Goal: Task Accomplishment & Management: Manage account settings

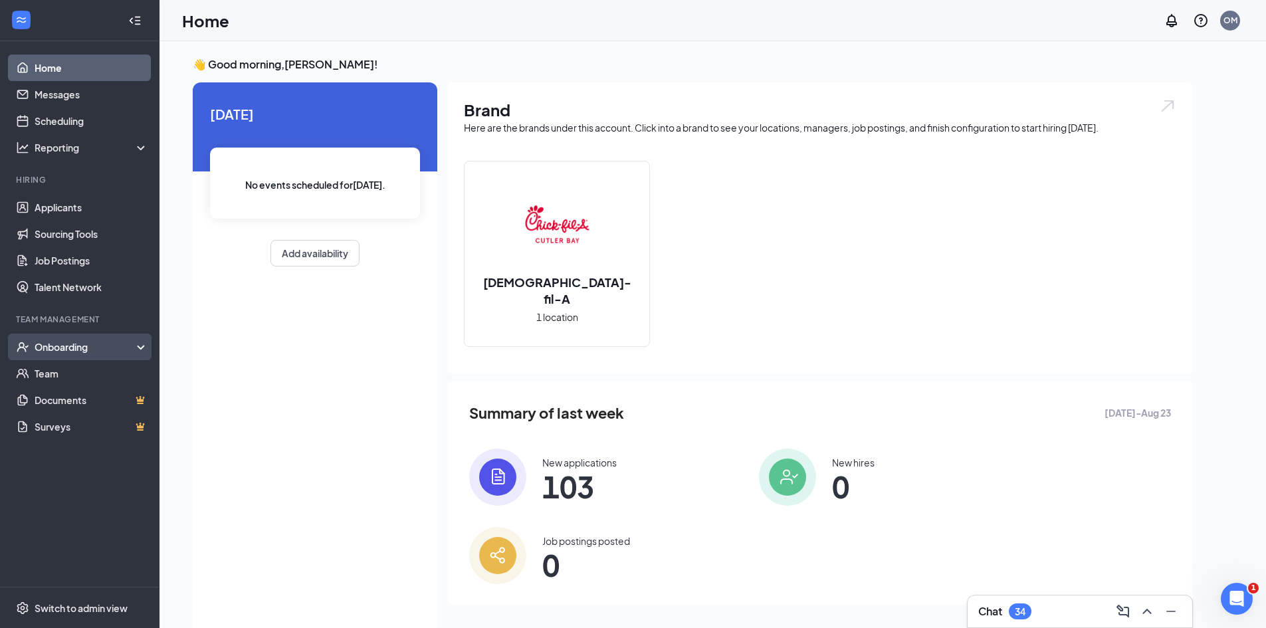
click at [72, 353] on div "Onboarding" at bounding box center [86, 346] width 102 height 13
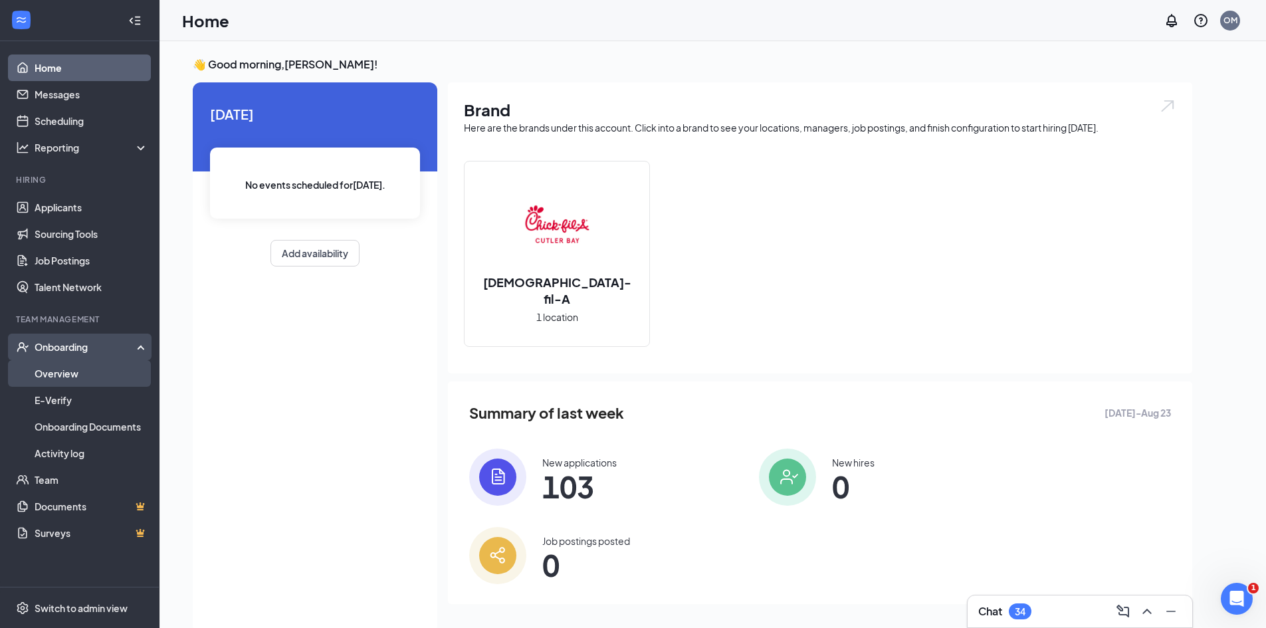
click at [79, 380] on link "Overview" at bounding box center [92, 373] width 114 height 27
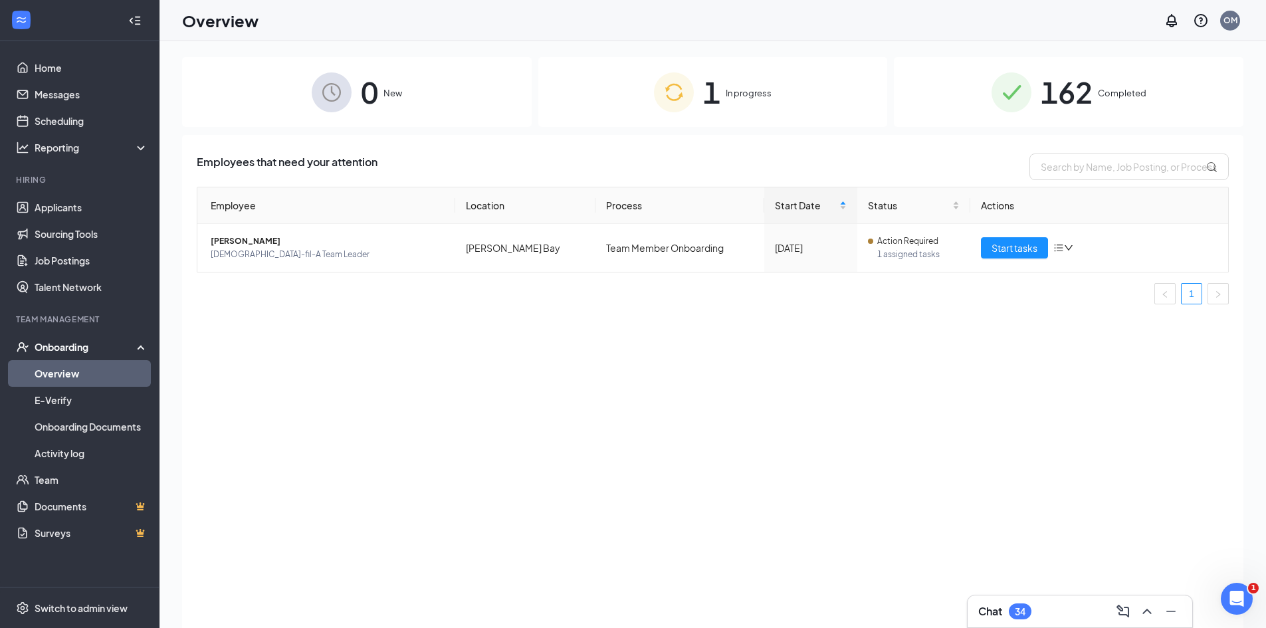
click at [709, 96] on span "1" at bounding box center [711, 92] width 17 height 46
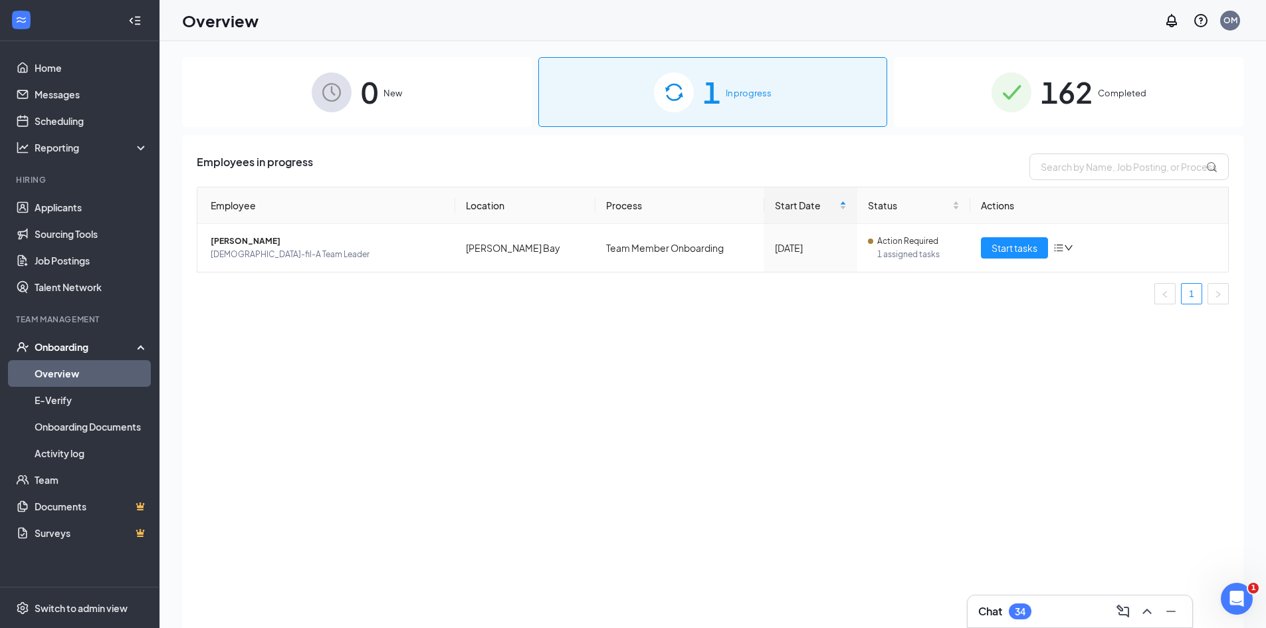
click at [1065, 92] on span "162" at bounding box center [1067, 92] width 52 height 46
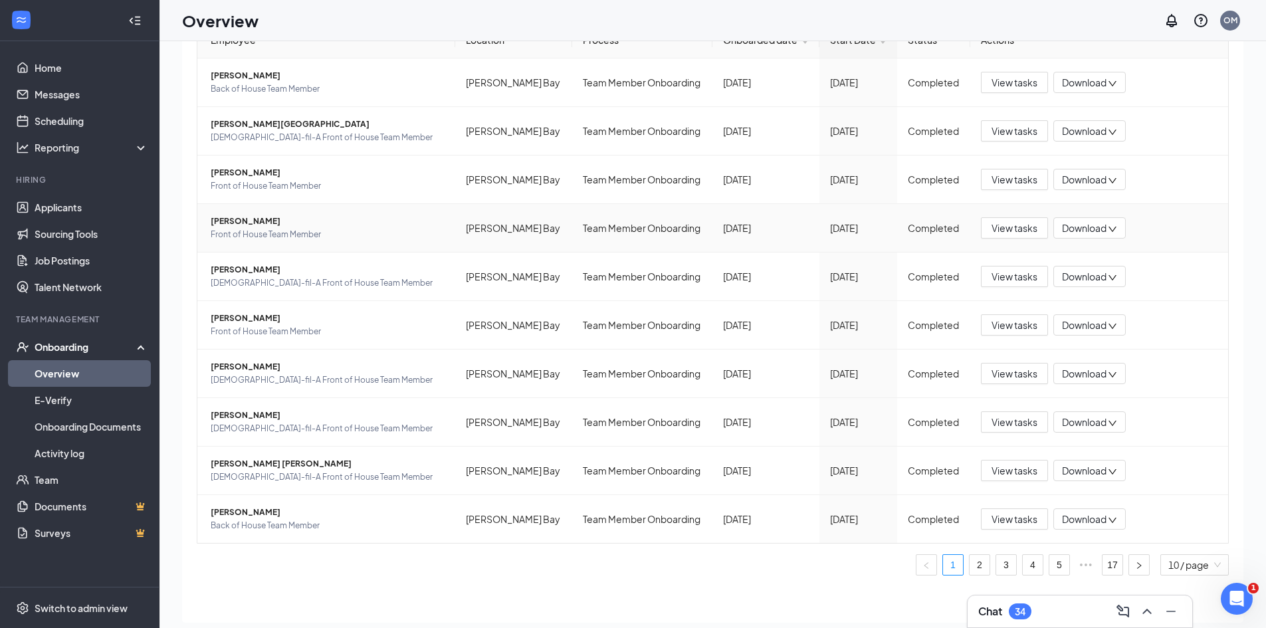
scroll to position [60, 0]
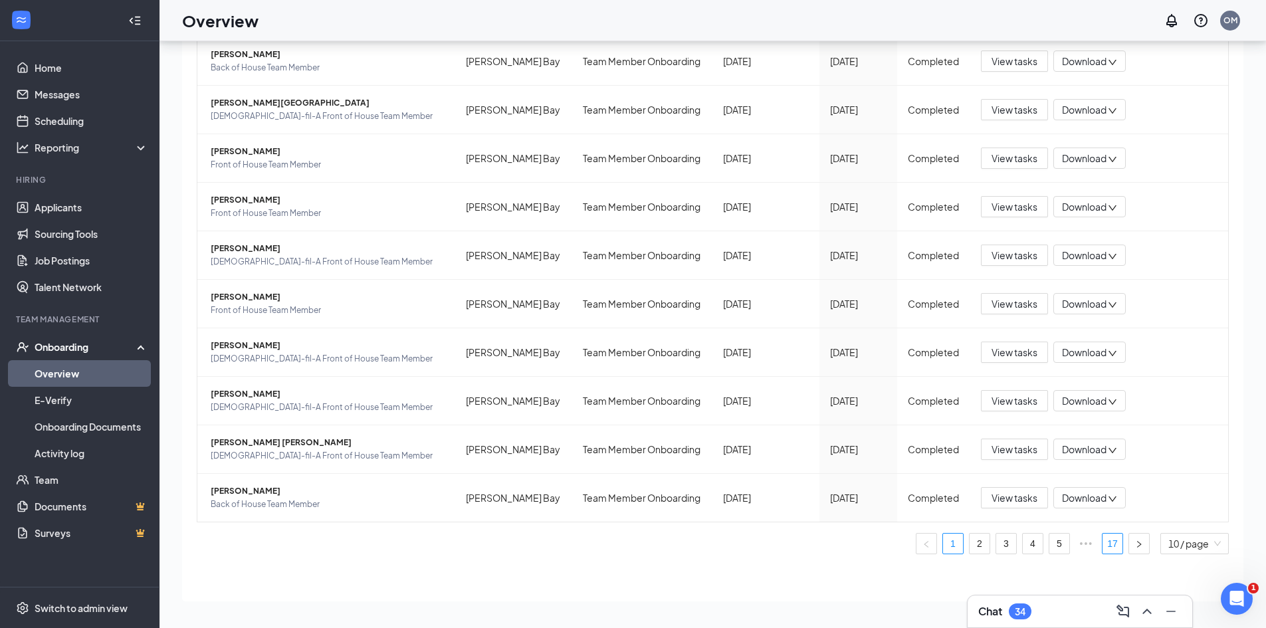
click at [1103, 540] on link "17" at bounding box center [1113, 544] width 20 height 20
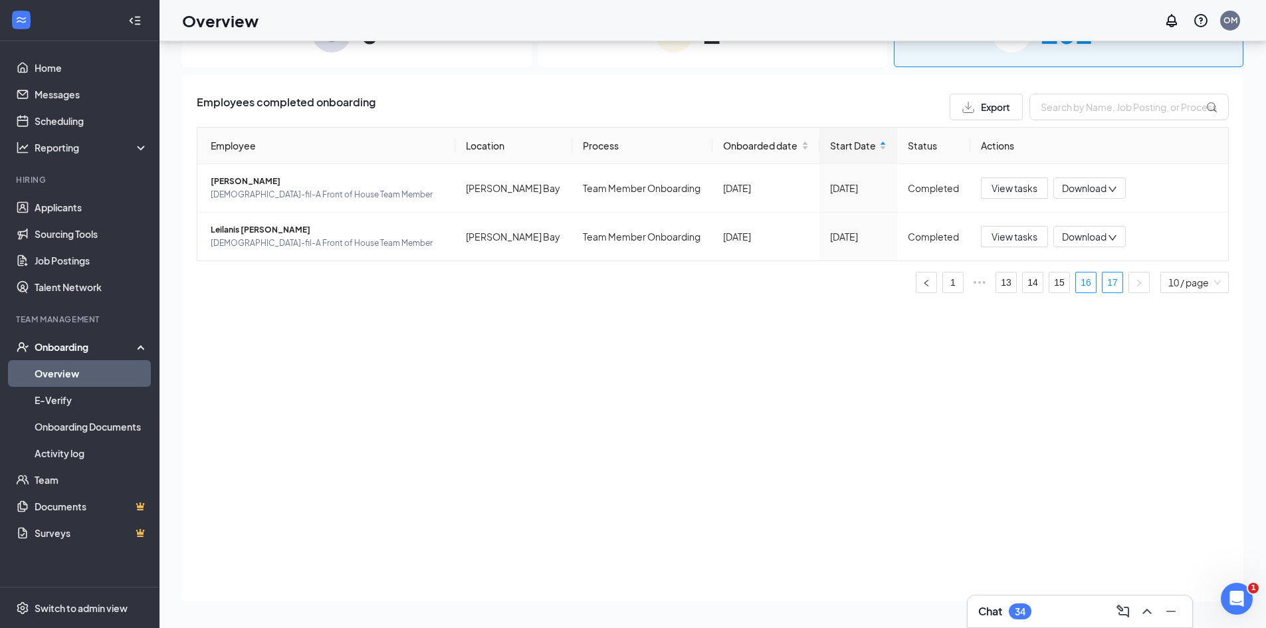
click at [1089, 282] on link "16" at bounding box center [1086, 282] width 20 height 20
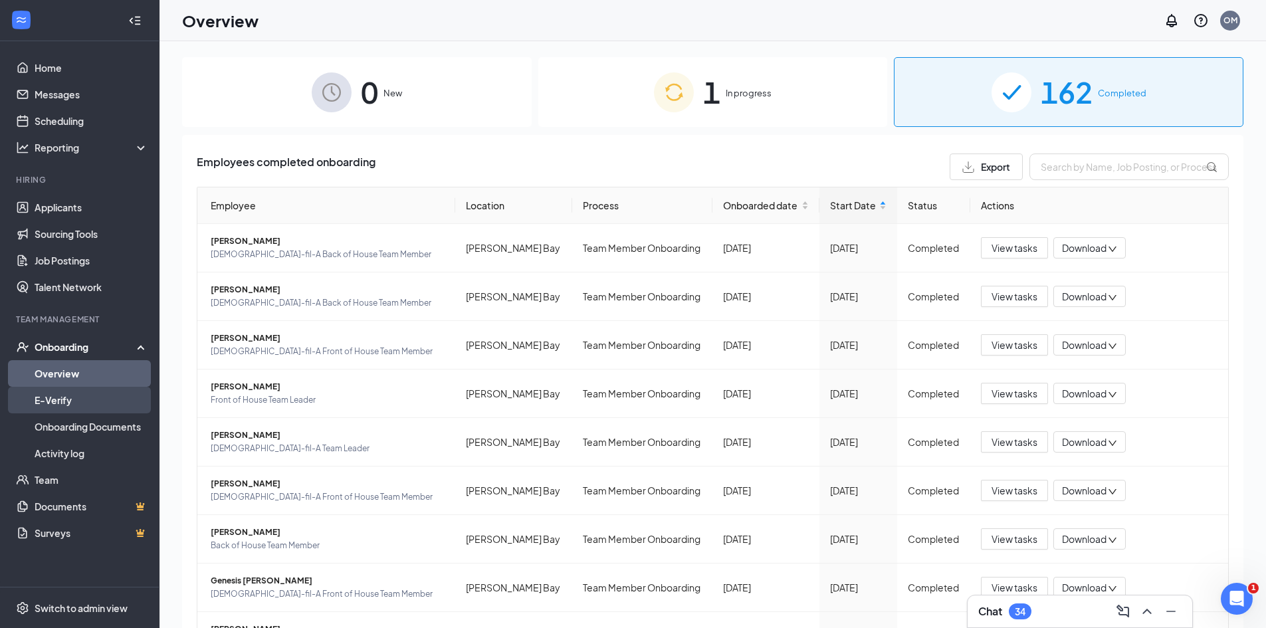
click at [98, 406] on link "E-Verify" at bounding box center [92, 400] width 114 height 27
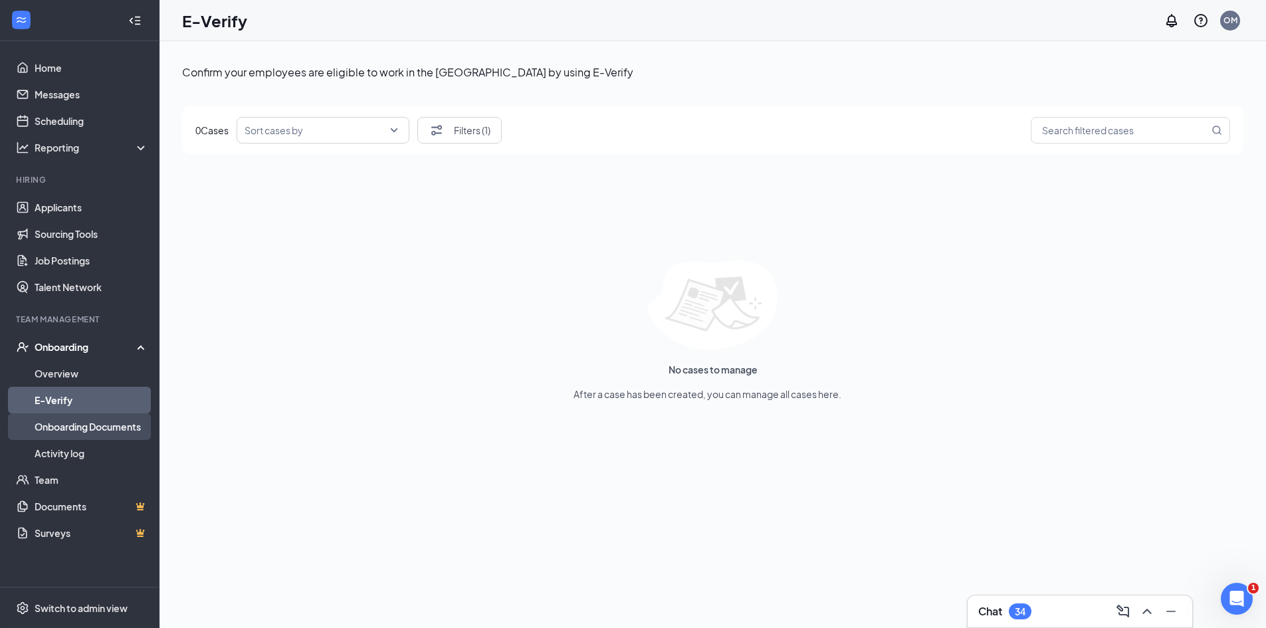
click at [94, 432] on link "Onboarding Documents" at bounding box center [92, 426] width 114 height 27
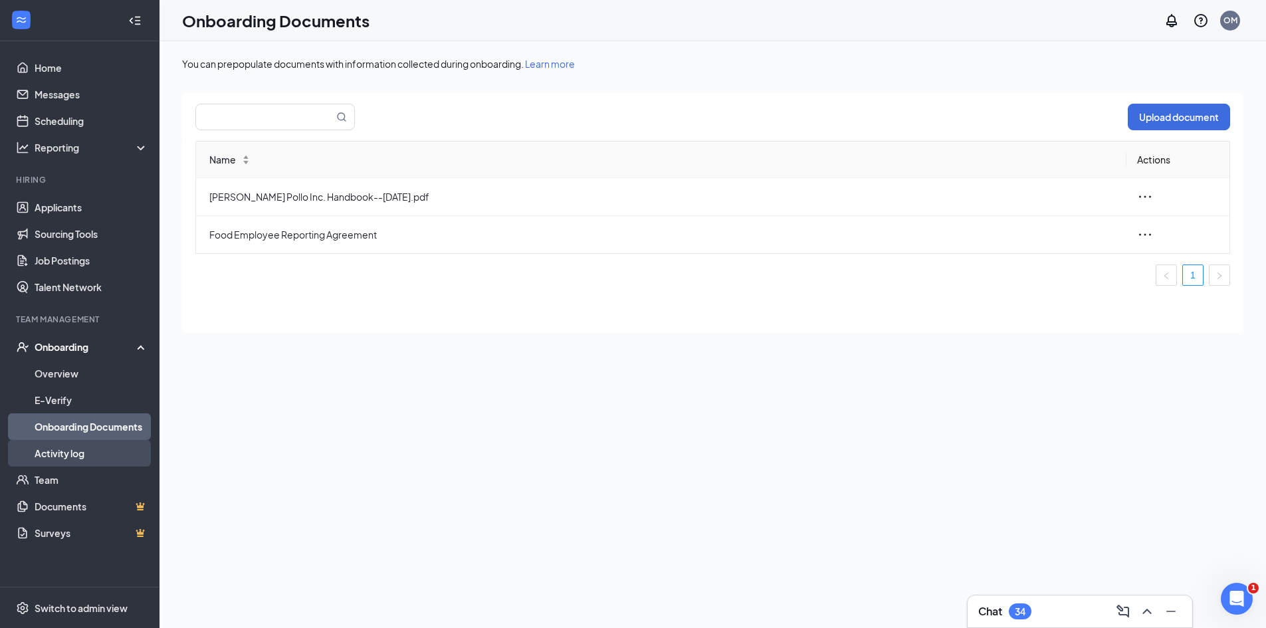
click at [89, 455] on link "Activity log" at bounding box center [92, 453] width 114 height 27
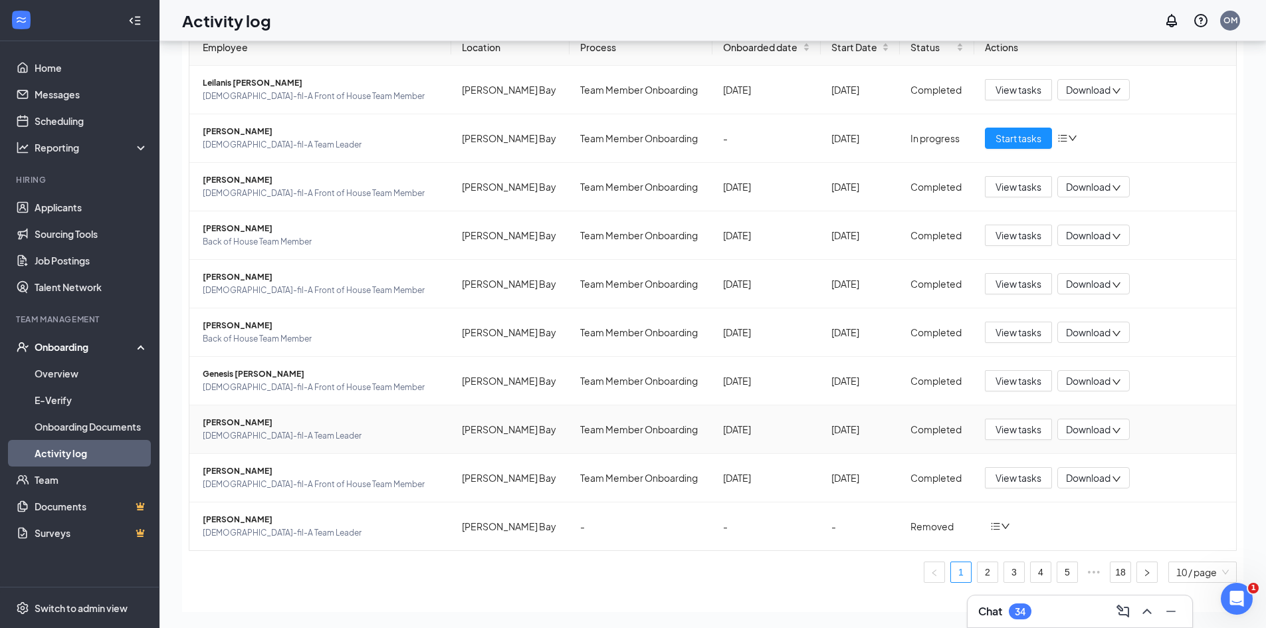
scroll to position [55, 0]
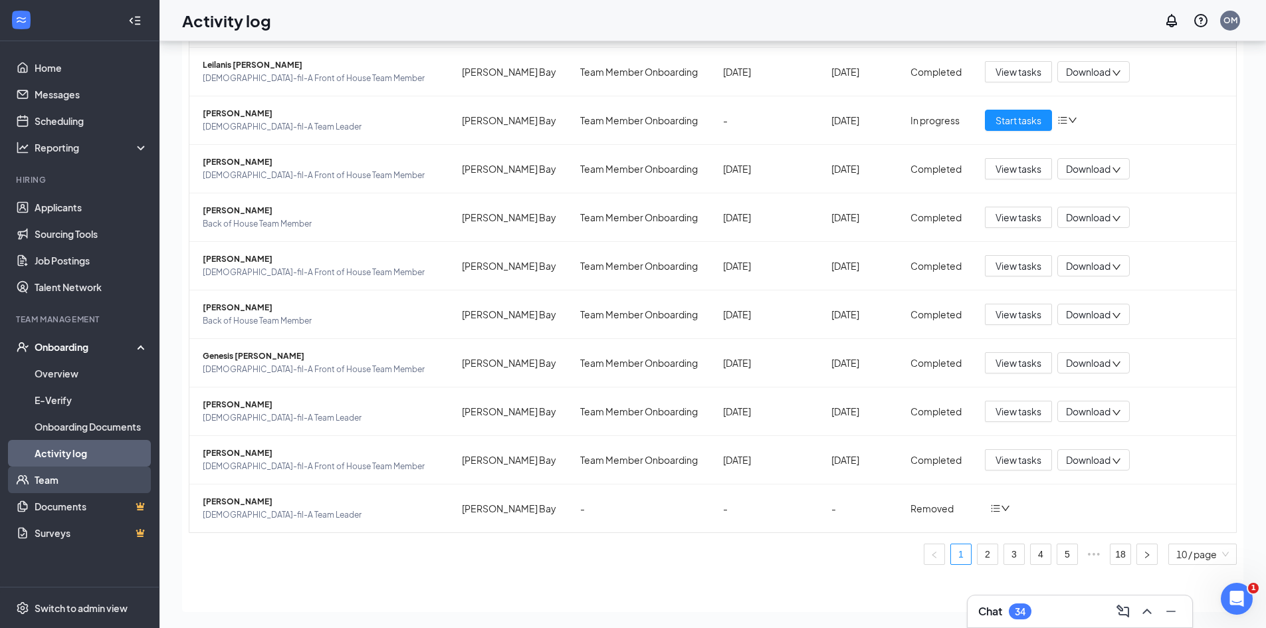
click at [76, 490] on link "Team" at bounding box center [92, 480] width 114 height 27
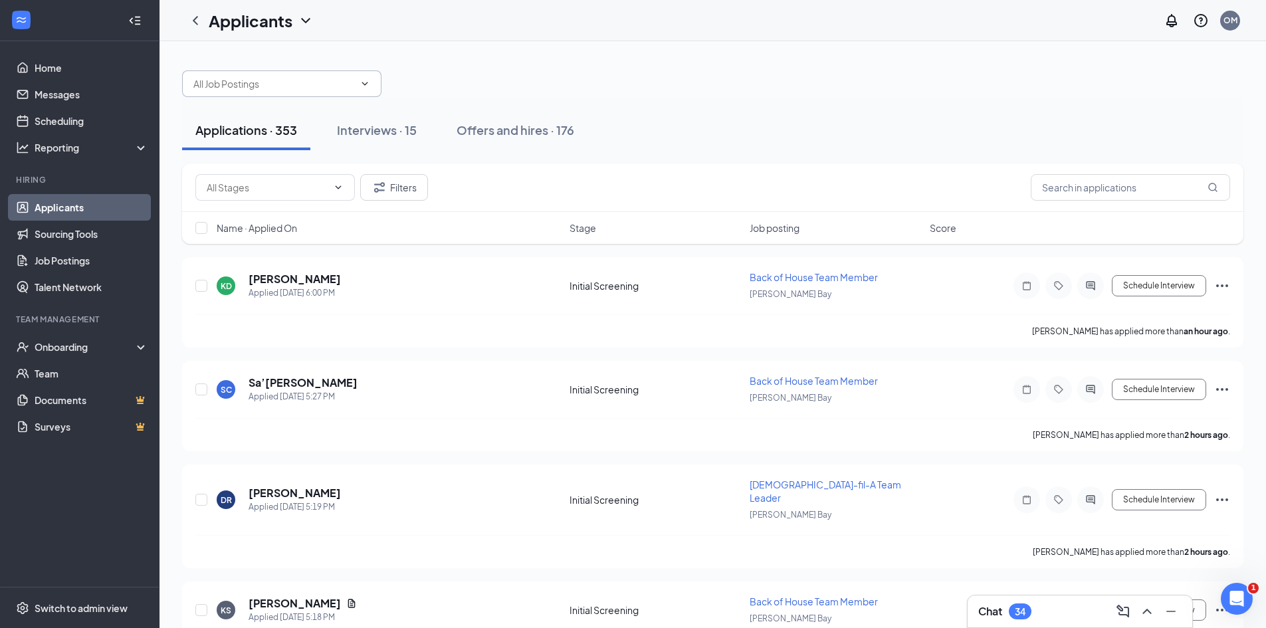
click at [263, 80] on input "text" at bounding box center [273, 83] width 161 height 15
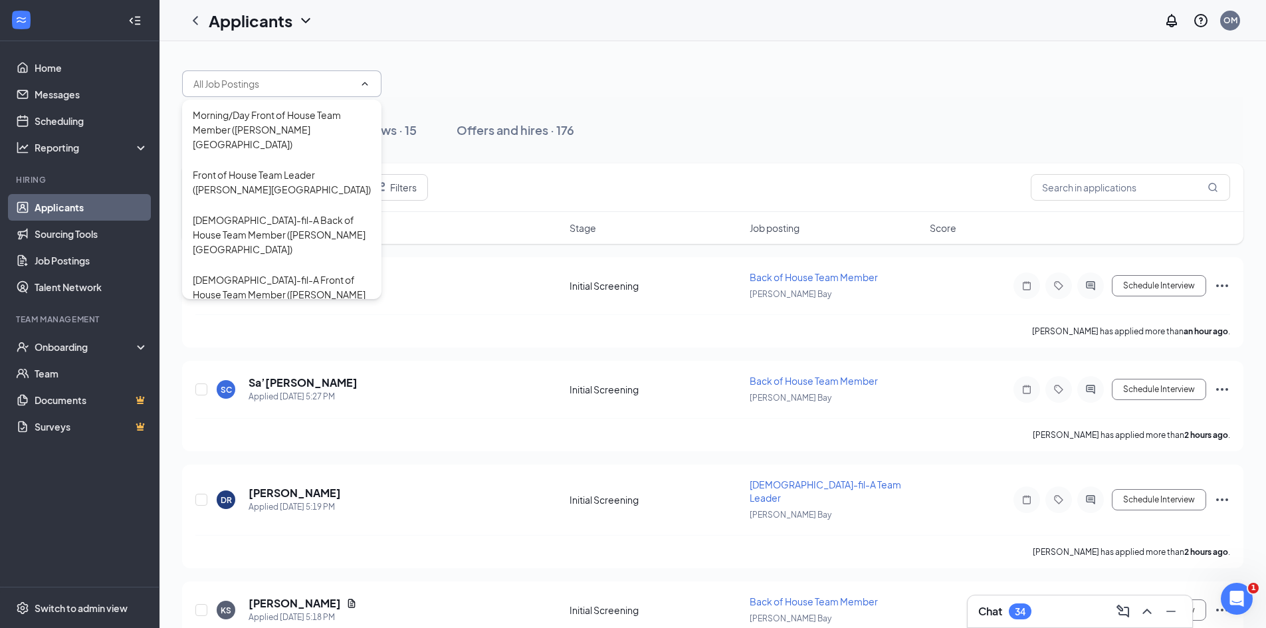
click at [458, 78] on div at bounding box center [712, 77] width 1061 height 40
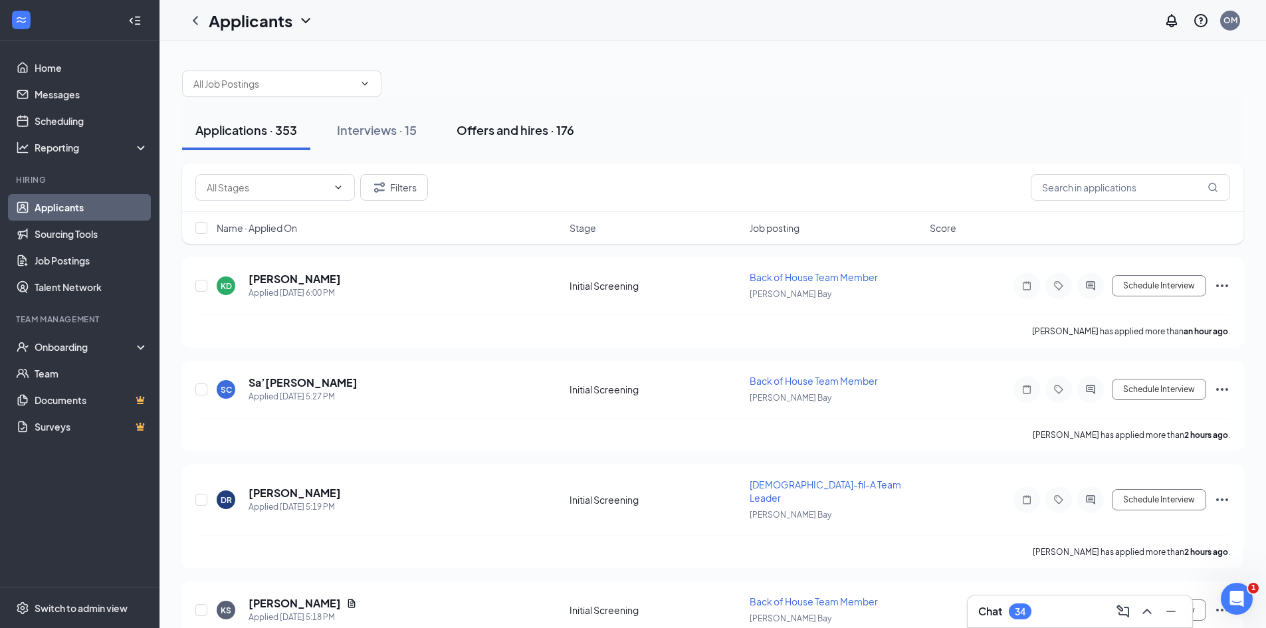
click at [500, 130] on div "Offers and hires · 176" at bounding box center [516, 130] width 118 height 17
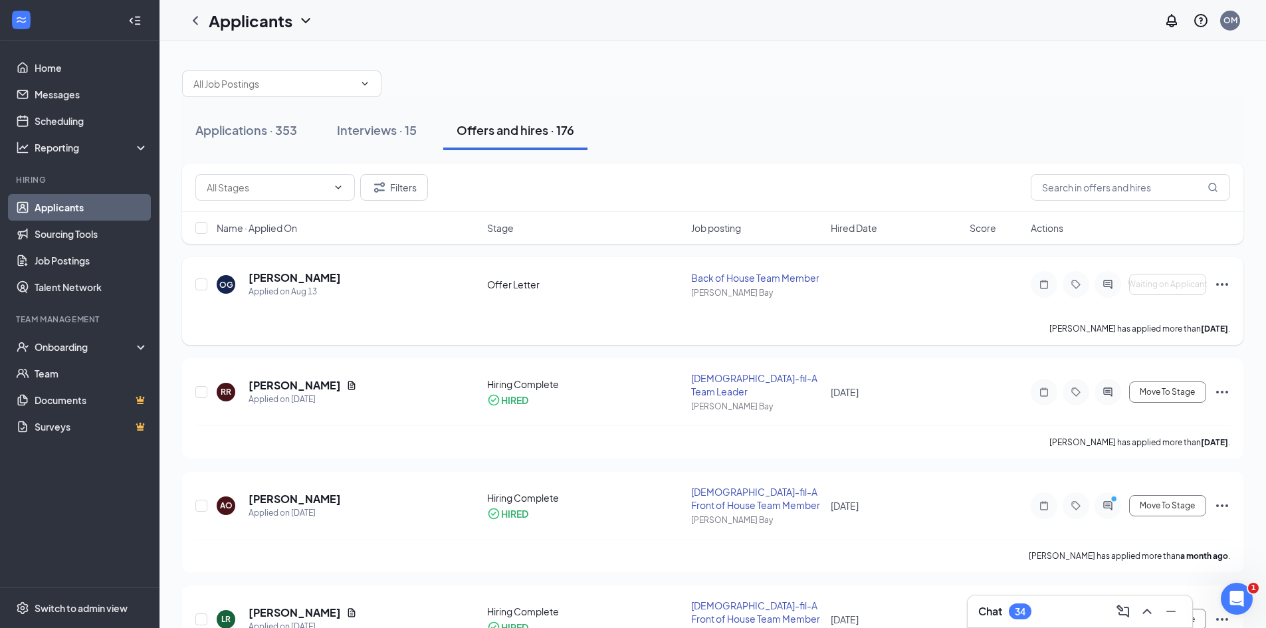
click at [618, 290] on div "Offer Letter" at bounding box center [585, 284] width 197 height 13
click at [505, 278] on div "Offer Letter" at bounding box center [585, 284] width 197 height 13
click at [508, 286] on div "Offer Letter" at bounding box center [585, 284] width 197 height 13
click at [207, 286] on input "checkbox" at bounding box center [201, 284] width 12 height 12
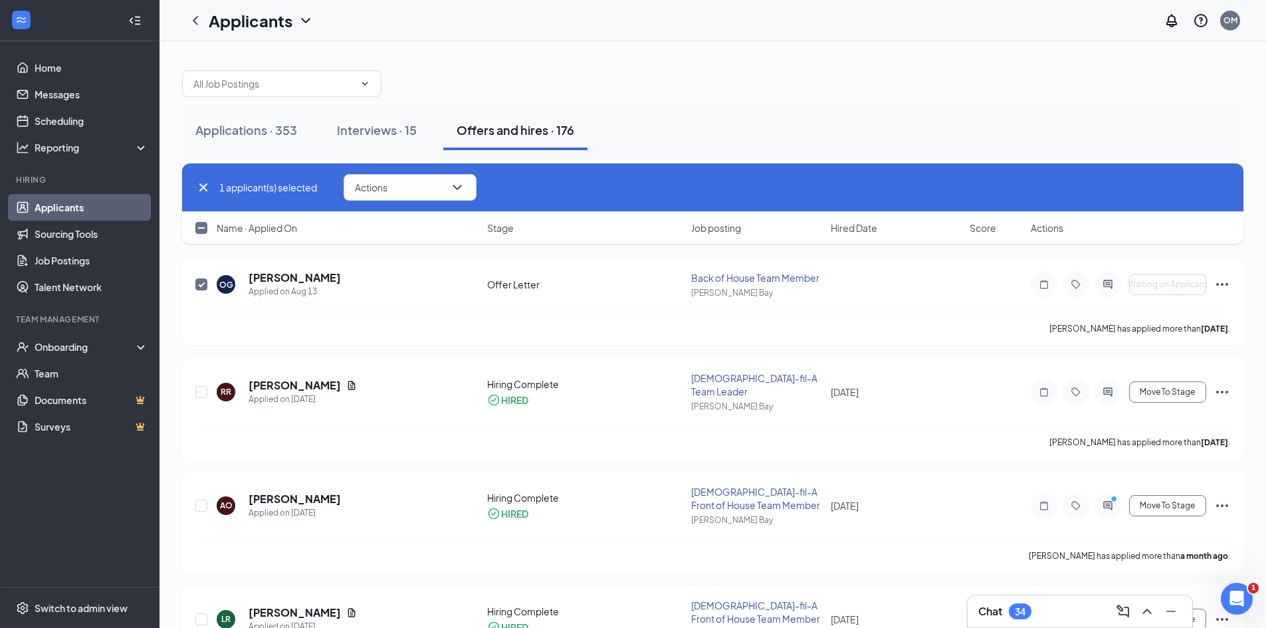
click at [481, 182] on div "1 applicant(s) selected Actions" at bounding box center [712, 187] width 1035 height 27
click at [459, 188] on icon "ChevronDown" at bounding box center [457, 187] width 16 height 16
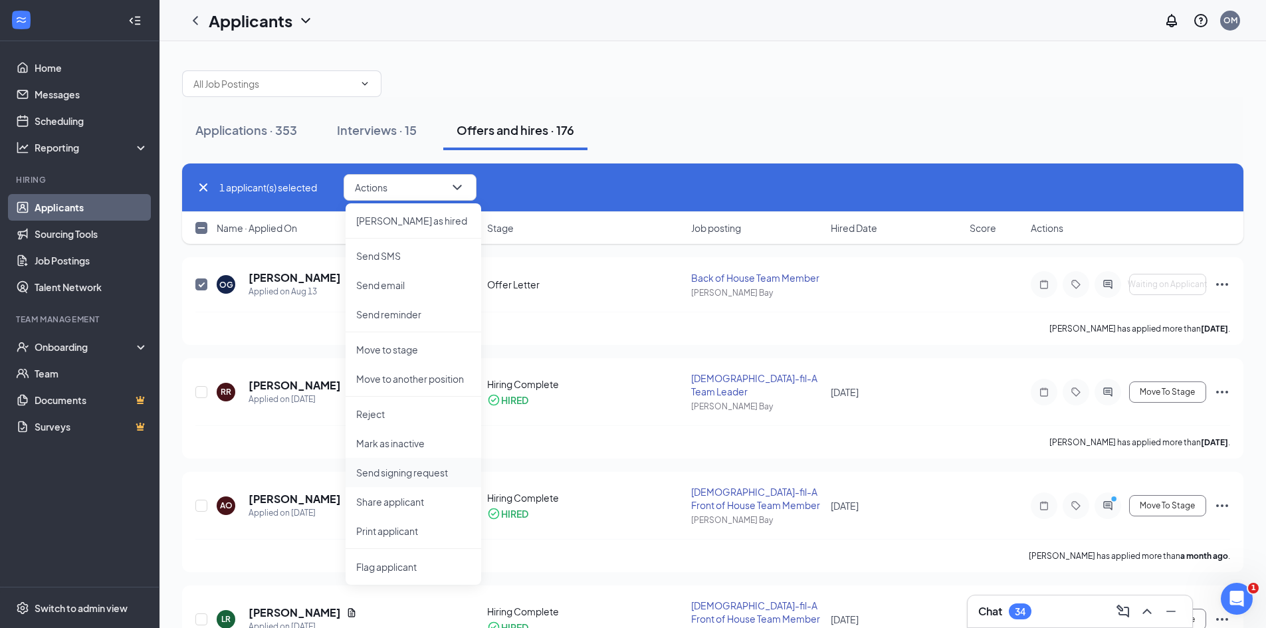
click at [398, 472] on p "Send signing request" at bounding box center [413, 472] width 114 height 13
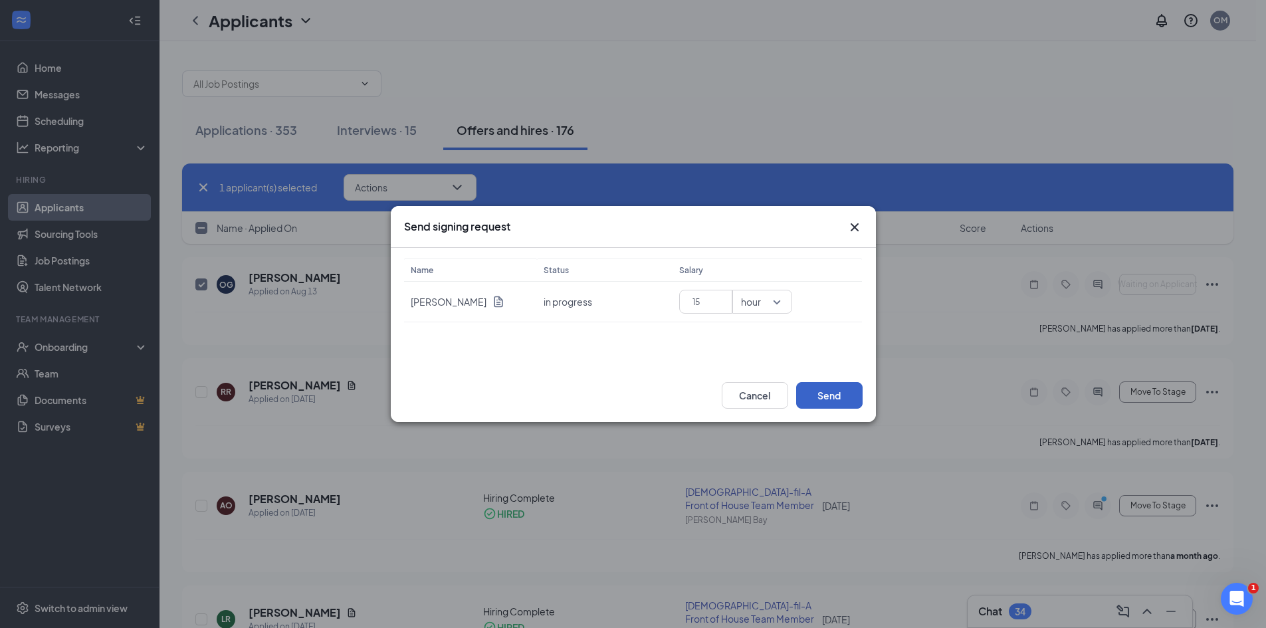
click at [829, 401] on button "Send" at bounding box center [829, 395] width 66 height 27
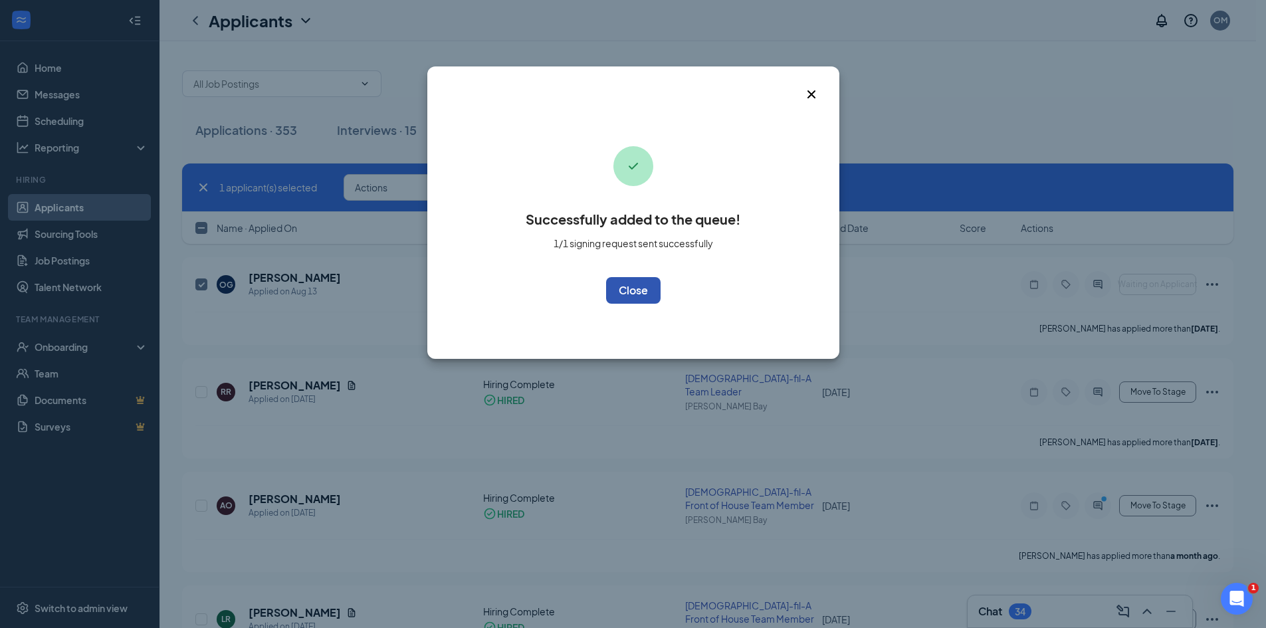
click at [633, 290] on button "OK" at bounding box center [633, 290] width 54 height 27
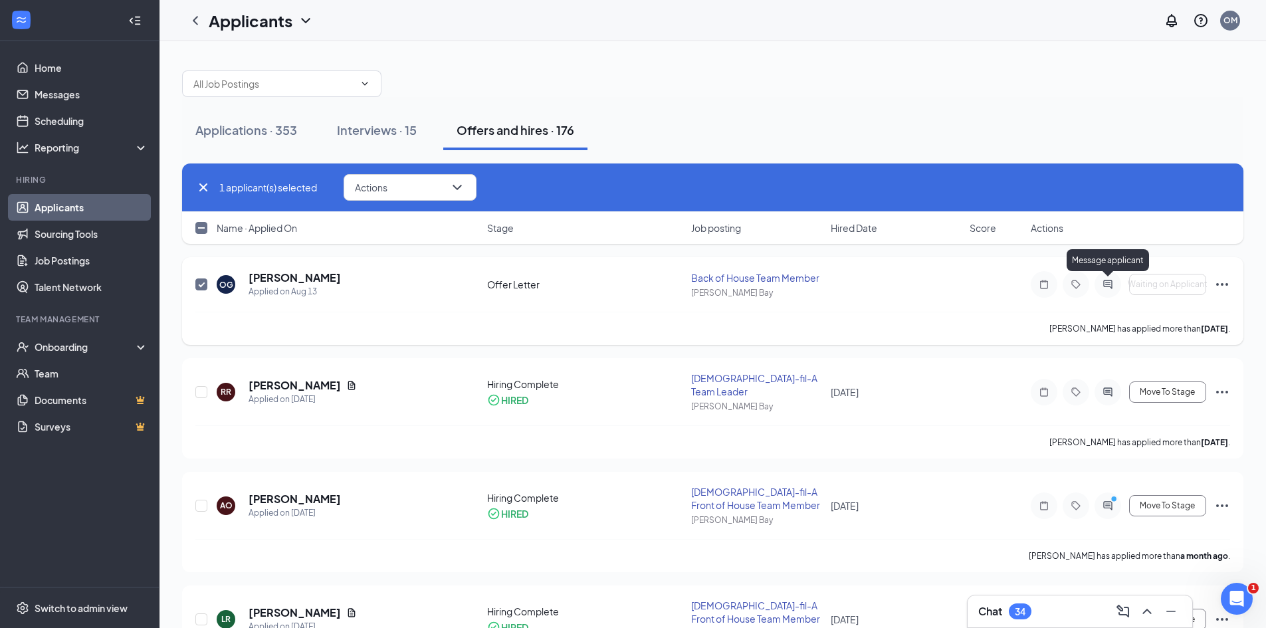
click at [1105, 286] on icon "ActiveChat" at bounding box center [1108, 284] width 16 height 11
checkbox input "false"
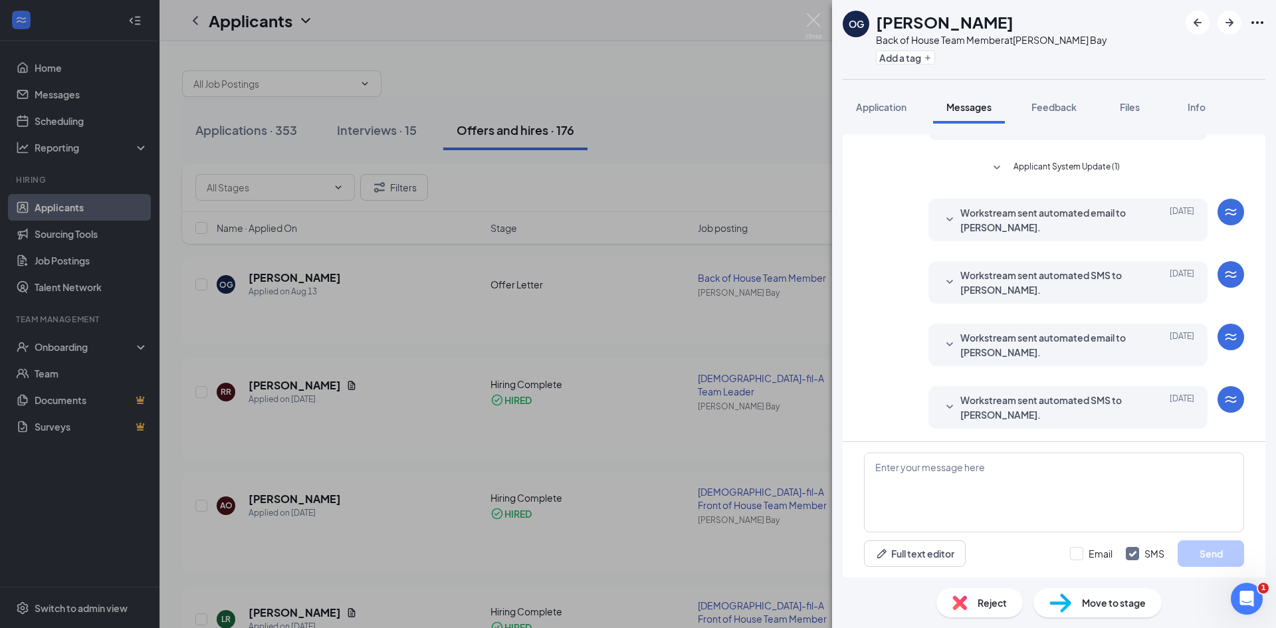
scroll to position [312, 0]
click at [1076, 602] on div "Move to stage" at bounding box center [1098, 602] width 128 height 29
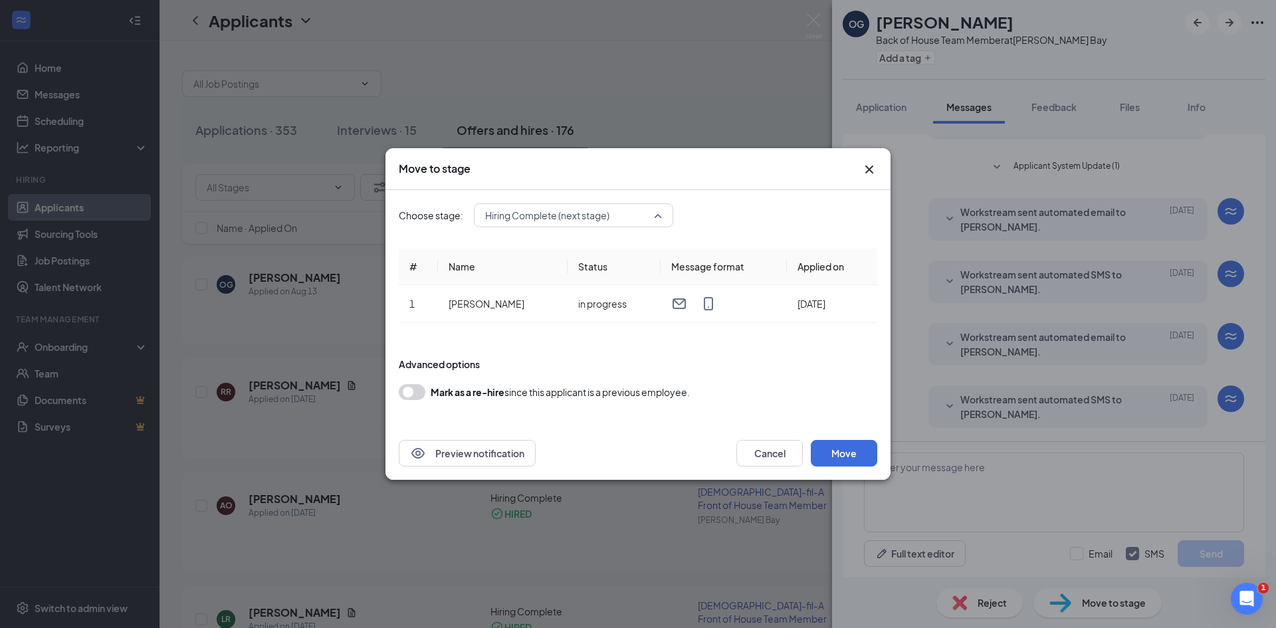
click at [549, 216] on span "Hiring Complete (next stage)" at bounding box center [547, 215] width 124 height 20
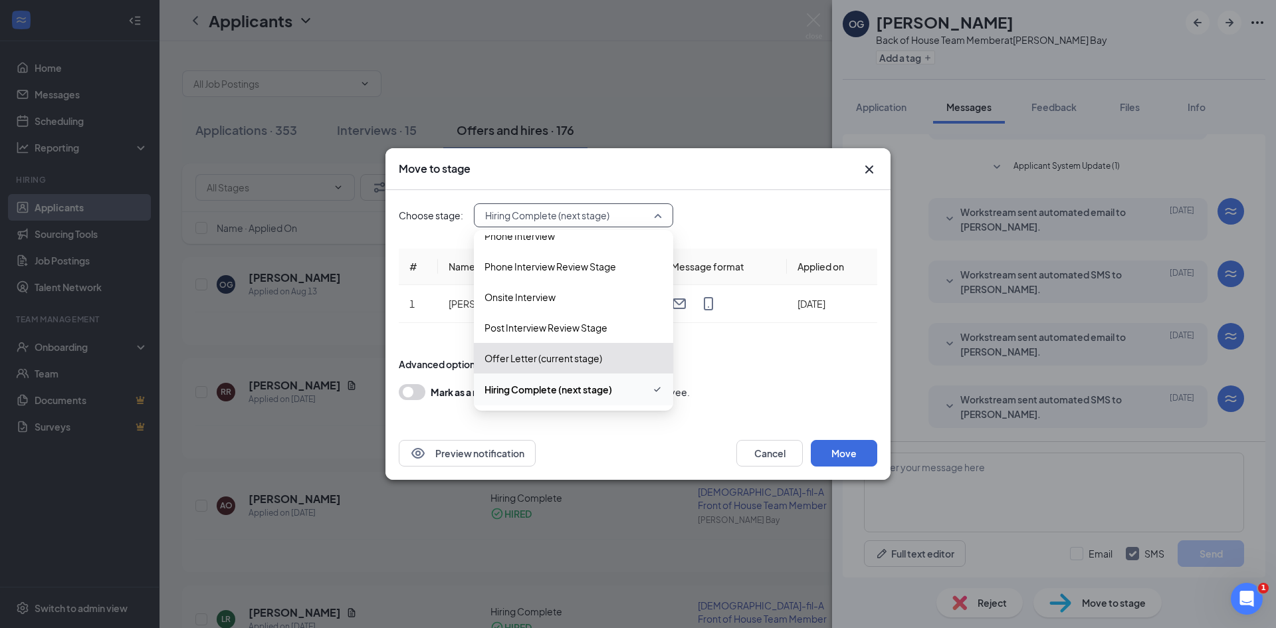
click at [553, 391] on span "Hiring Complete (next stage)" at bounding box center [549, 389] width 128 height 15
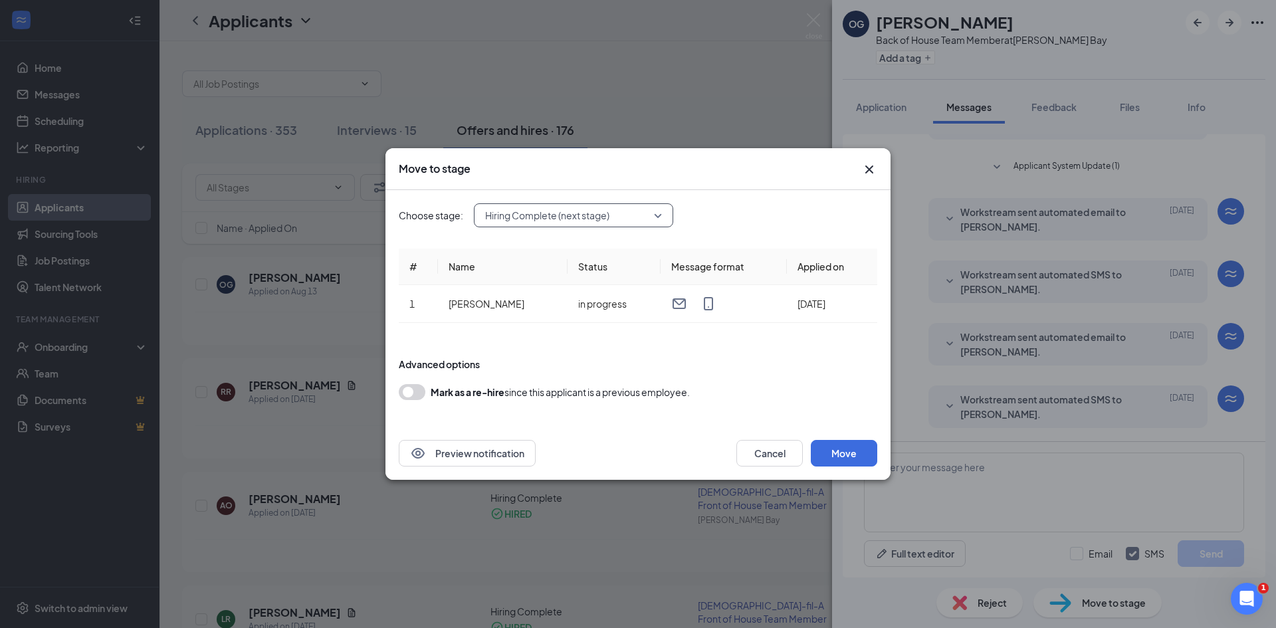
click at [582, 215] on span "Hiring Complete (next stage)" at bounding box center [547, 215] width 124 height 20
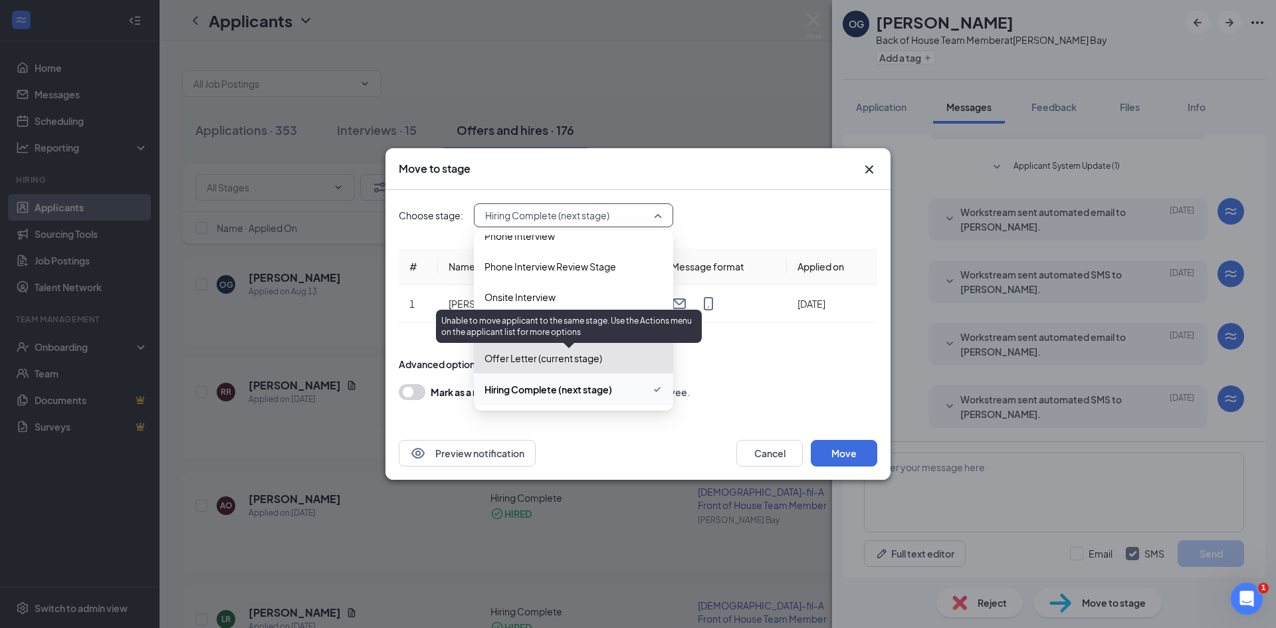
click at [560, 363] on span "Offer Letter (current stage)" at bounding box center [544, 358] width 118 height 15
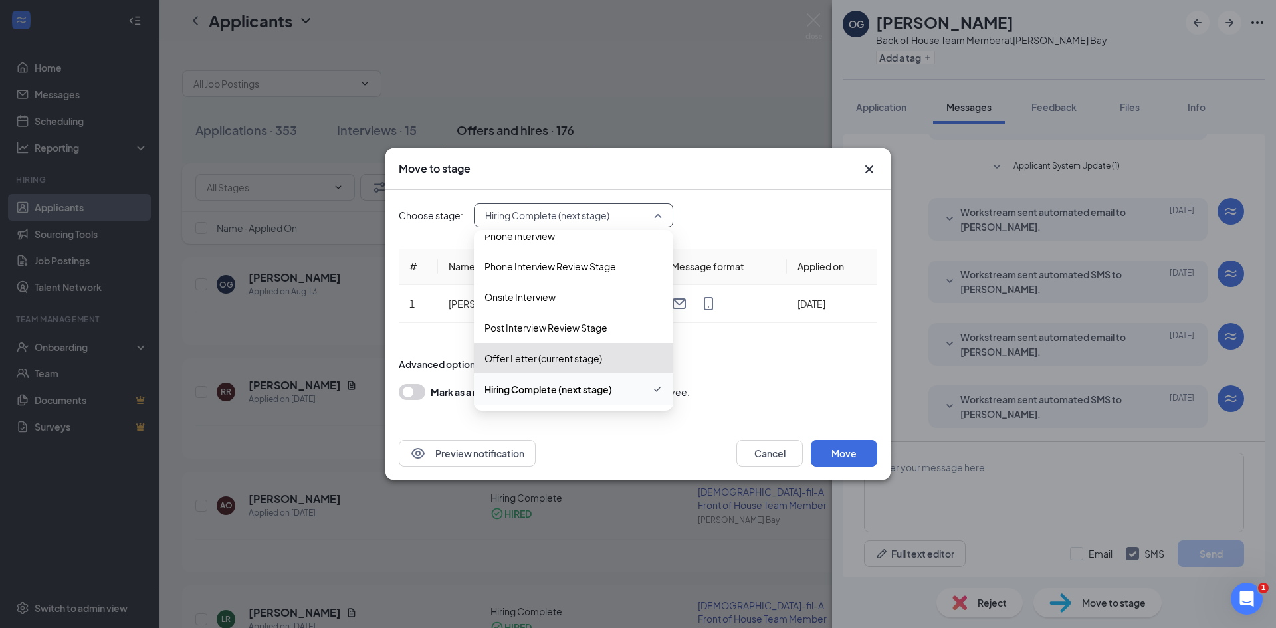
click at [685, 453] on div "Preview notification Cancel Move" at bounding box center [638, 453] width 479 height 27
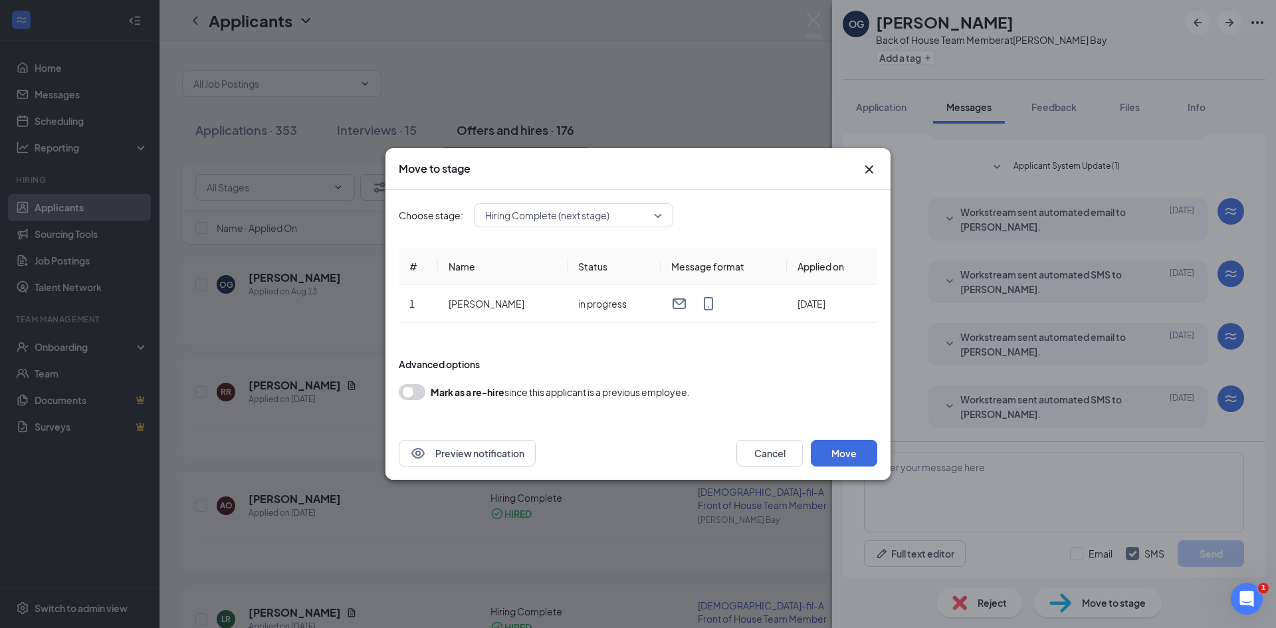
click at [628, 441] on div "Preview notification Cancel Move" at bounding box center [638, 453] width 479 height 27
click at [658, 210] on span "Hiring Complete (next stage)" at bounding box center [573, 215] width 177 height 20
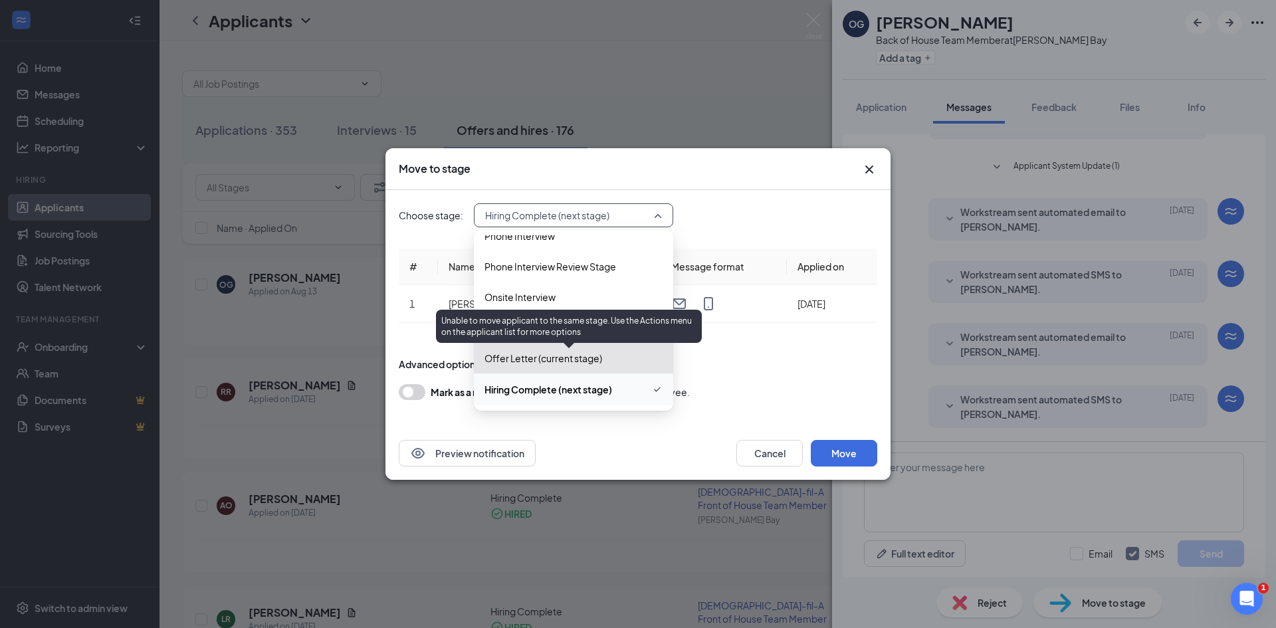
click at [570, 355] on span "Offer Letter (current stage)" at bounding box center [544, 358] width 118 height 15
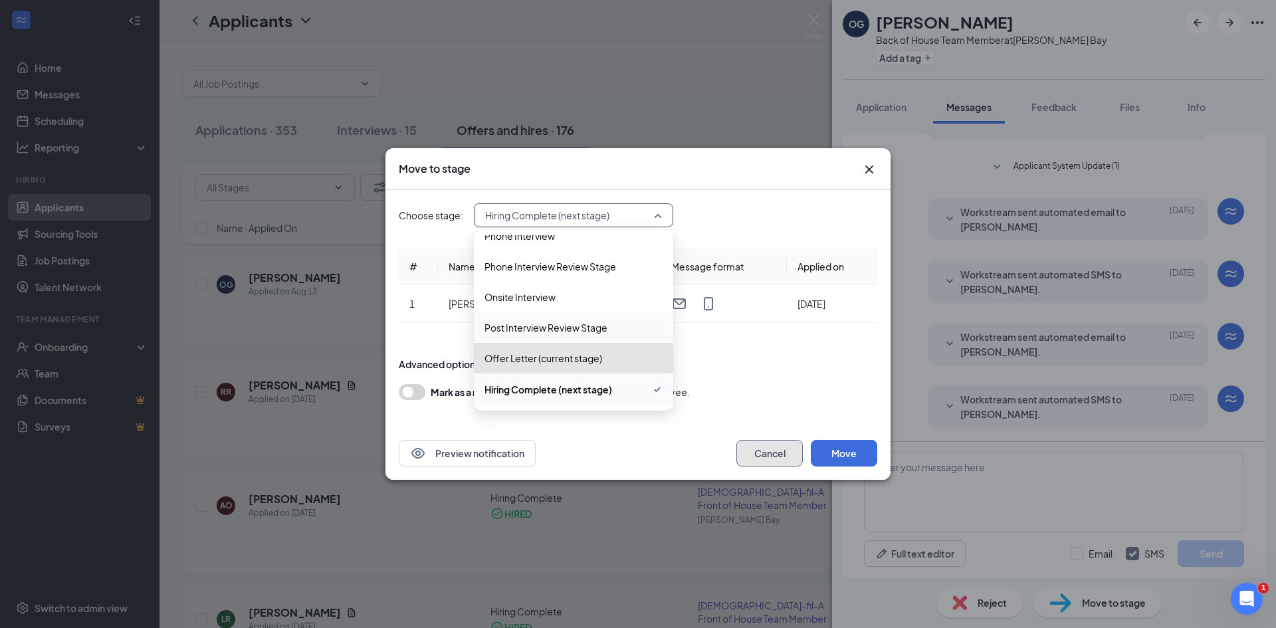
click at [759, 448] on button "Cancel" at bounding box center [769, 453] width 66 height 27
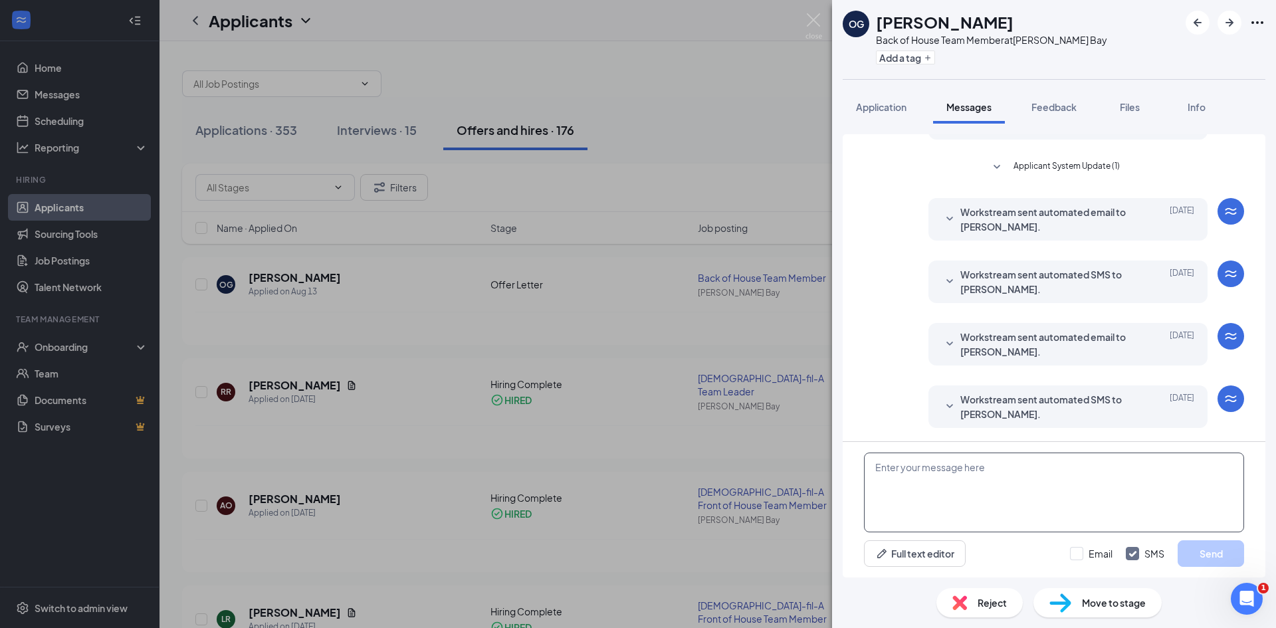
click at [948, 487] on textarea at bounding box center [1054, 493] width 380 height 80
click at [1246, 598] on icon "Open Intercom Messenger" at bounding box center [1244, 597] width 9 height 11
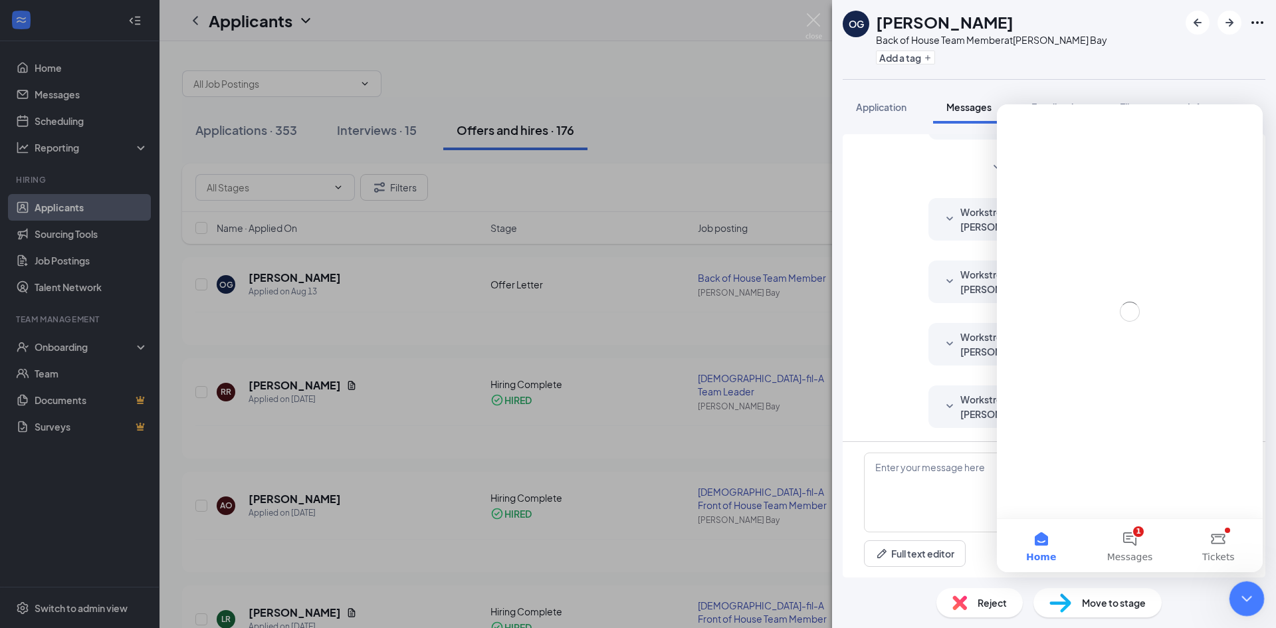
scroll to position [0, 0]
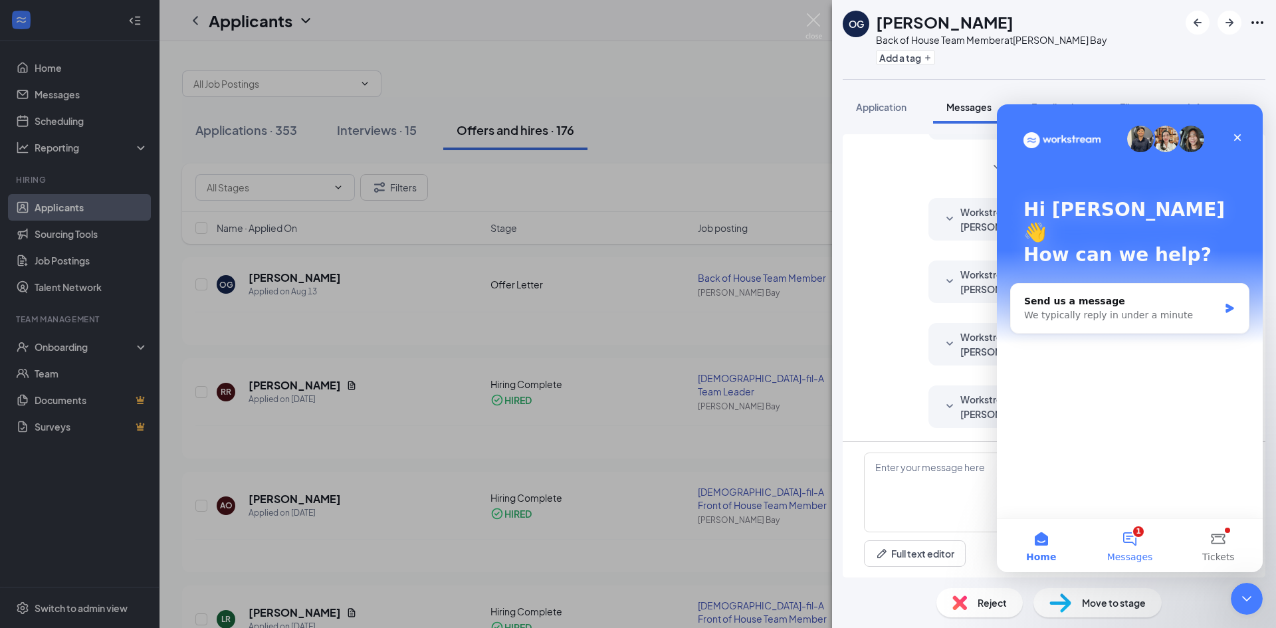
click at [1139, 545] on button "1 Messages" at bounding box center [1129, 545] width 88 height 53
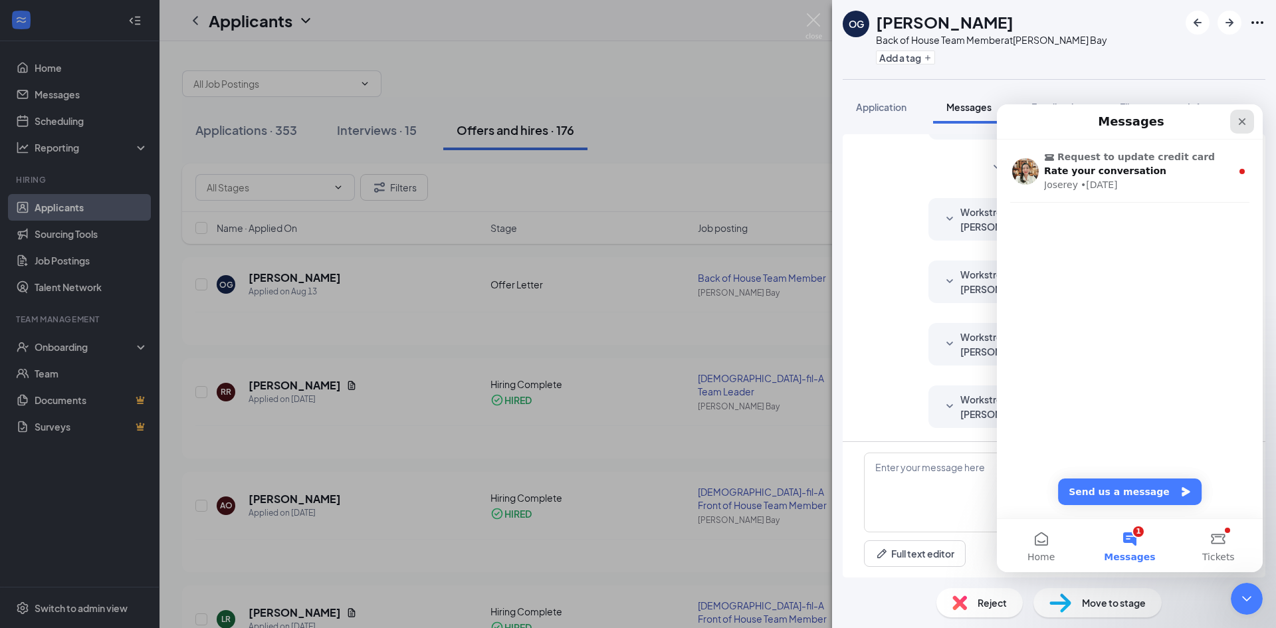
click at [1246, 122] on icon "Close" at bounding box center [1242, 121] width 11 height 11
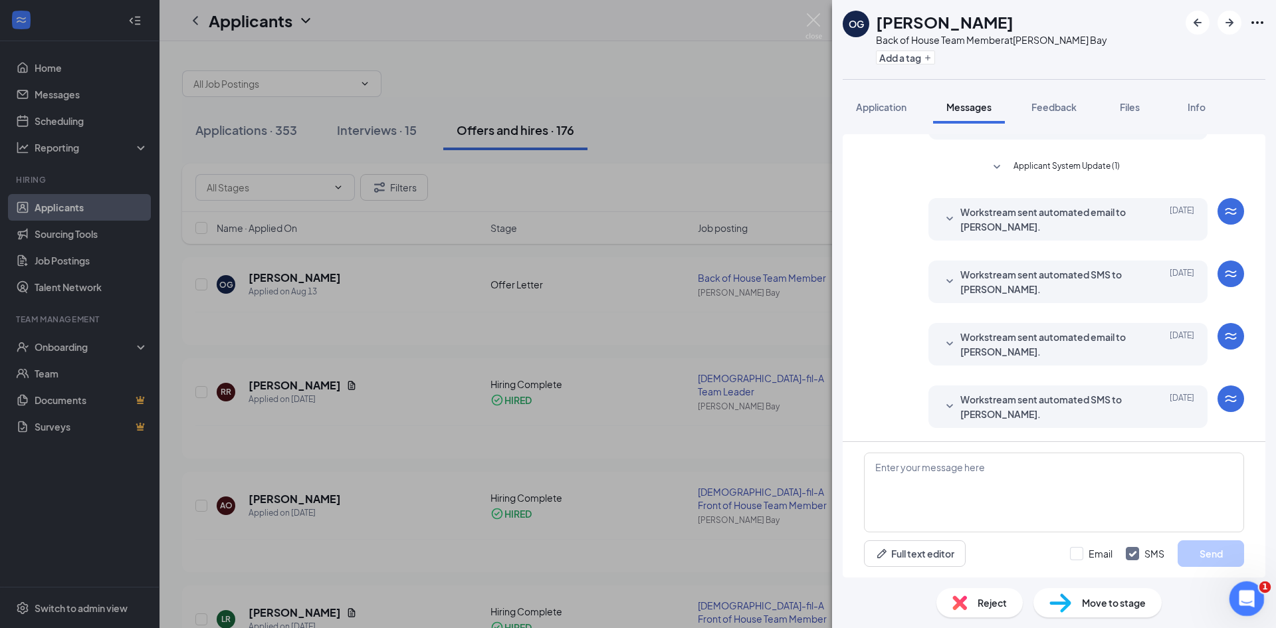
click at [1243, 594] on icon "Open Intercom Messenger" at bounding box center [1245, 597] width 22 height 22
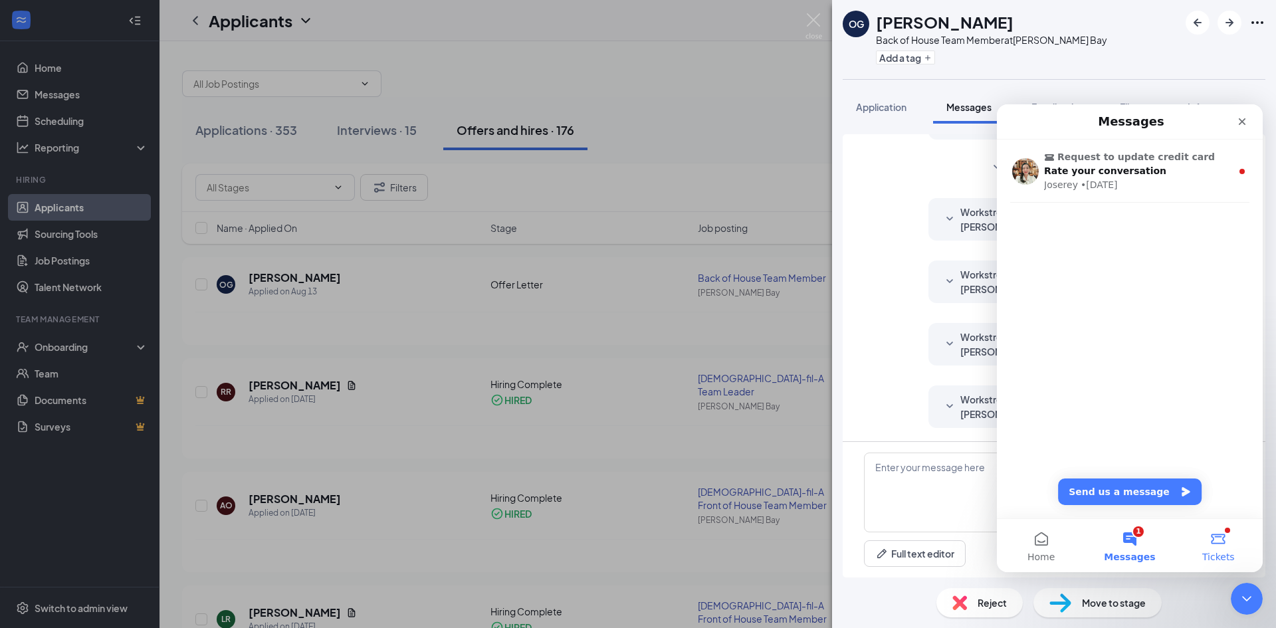
click at [1221, 538] on button "Tickets" at bounding box center [1218, 545] width 88 height 53
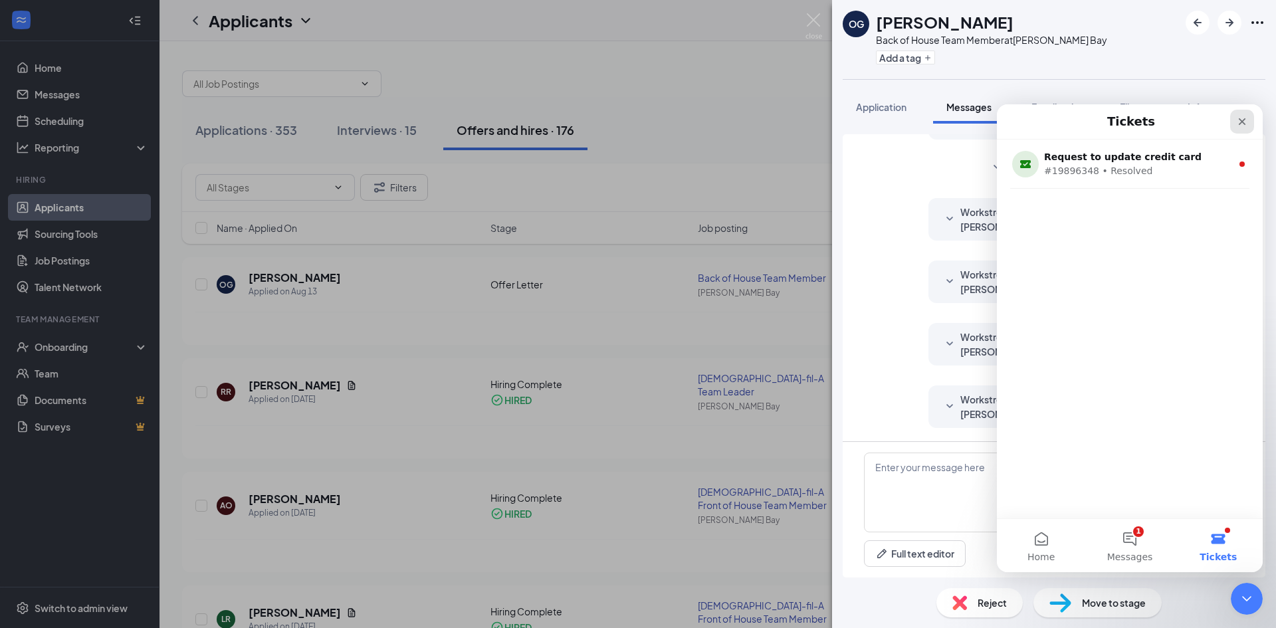
click at [1248, 122] on div "Close" at bounding box center [1242, 122] width 24 height 24
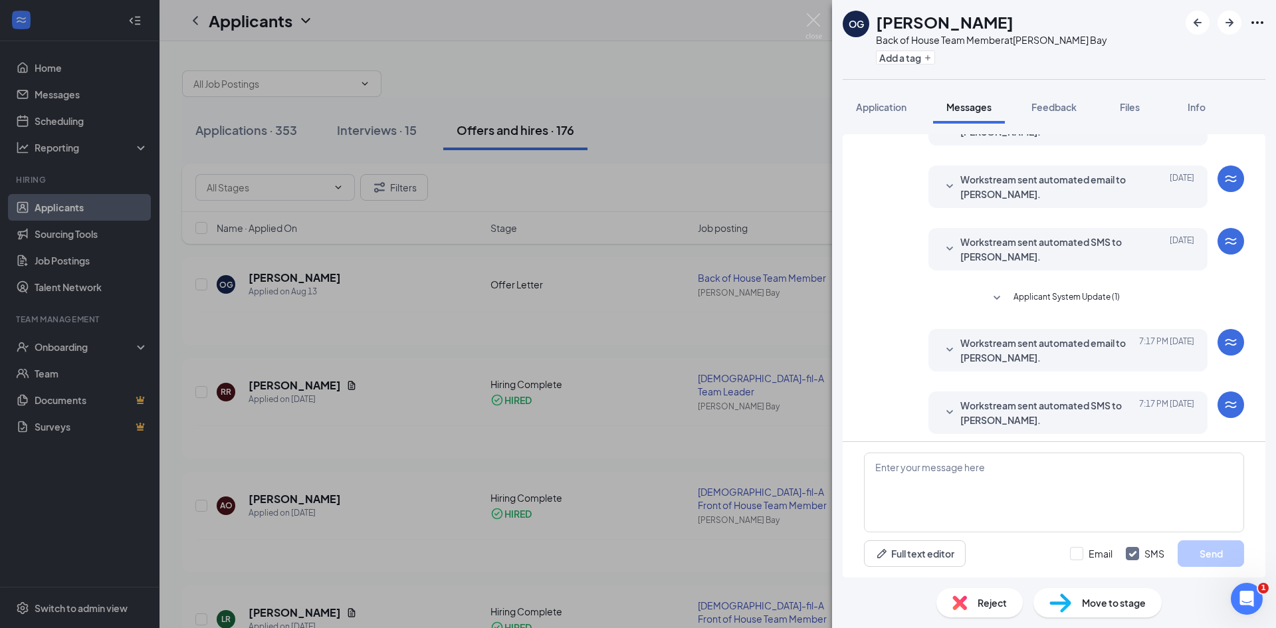
scroll to position [476, 0]
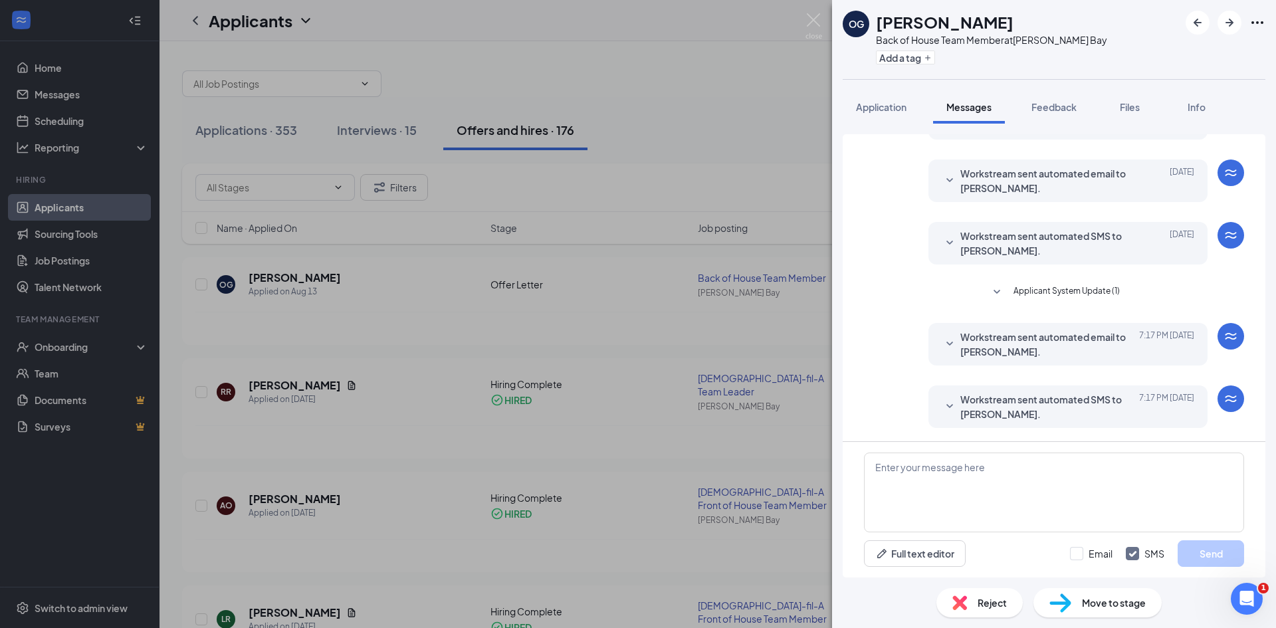
click at [1223, 405] on icon "WorkstreamLogo" at bounding box center [1231, 399] width 16 height 16
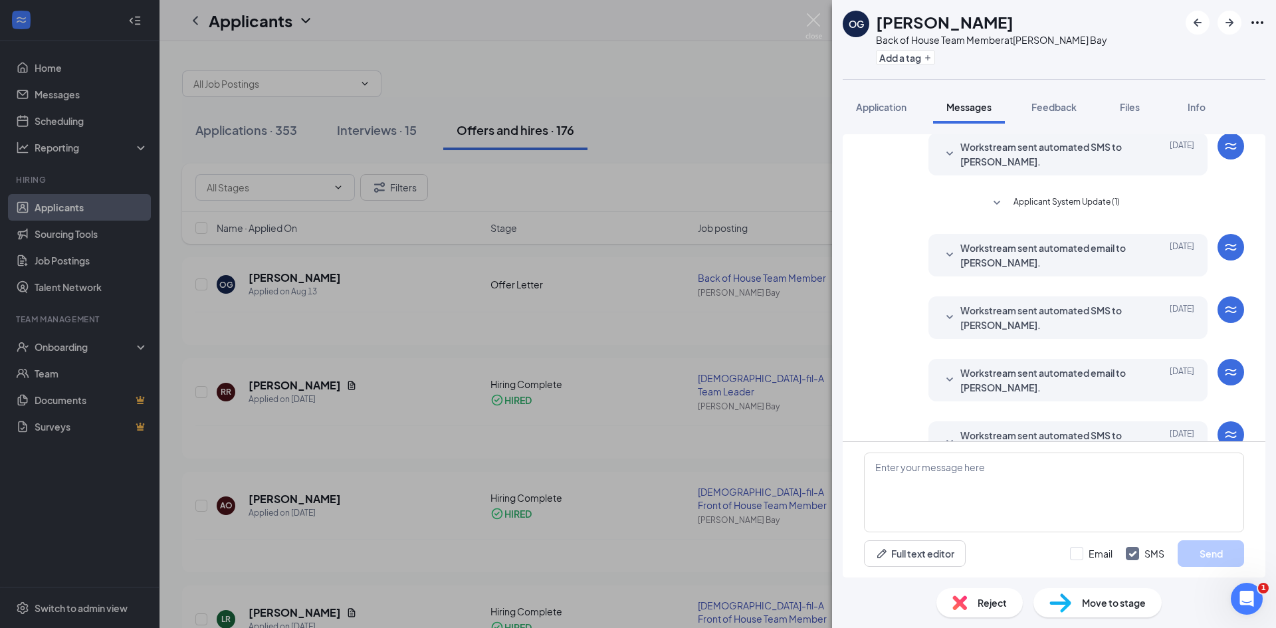
scroll to position [210, 0]
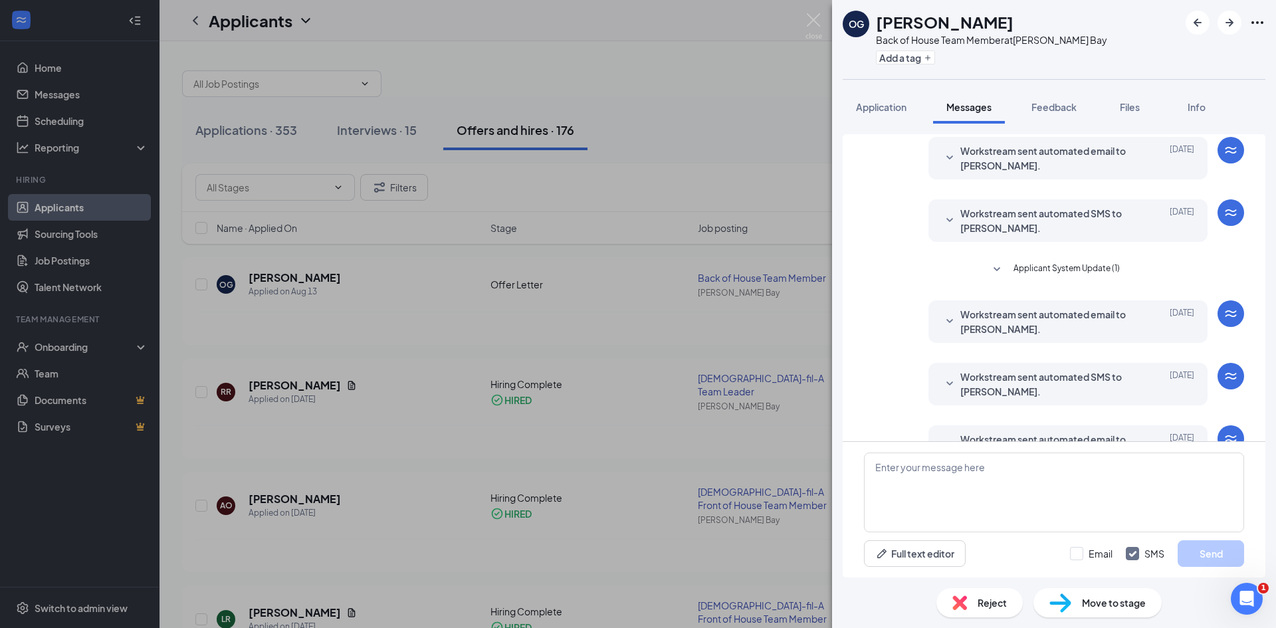
click at [1035, 267] on span "Applicant System Update (1)" at bounding box center [1067, 270] width 106 height 16
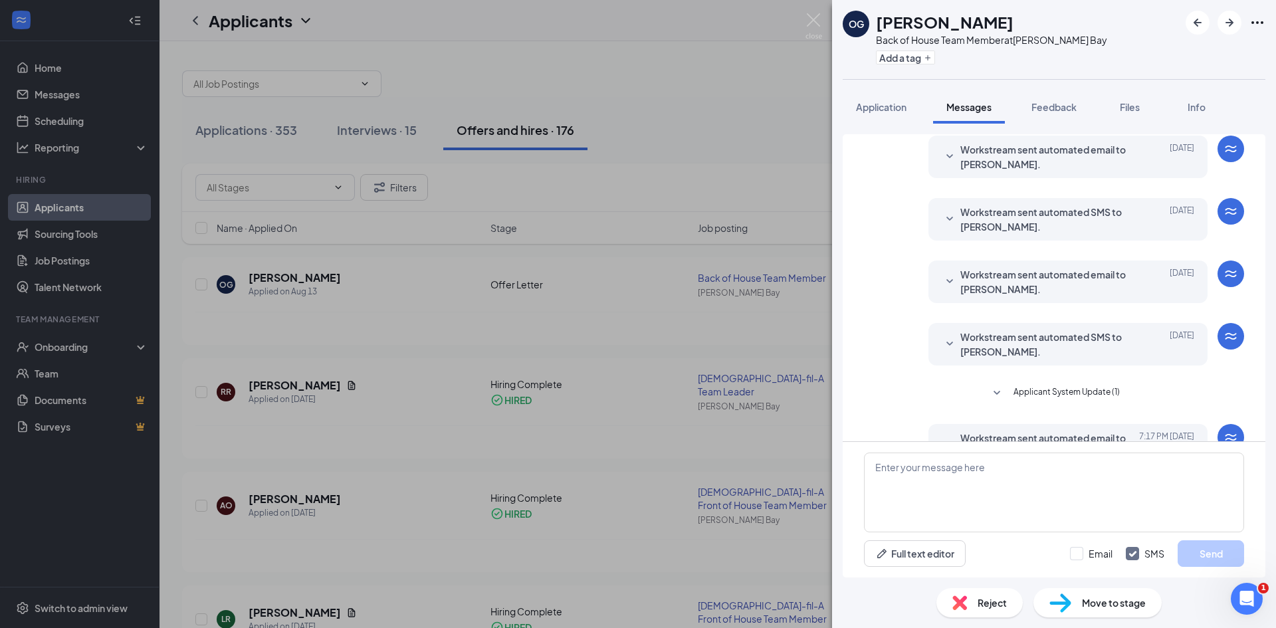
scroll to position [409, 0]
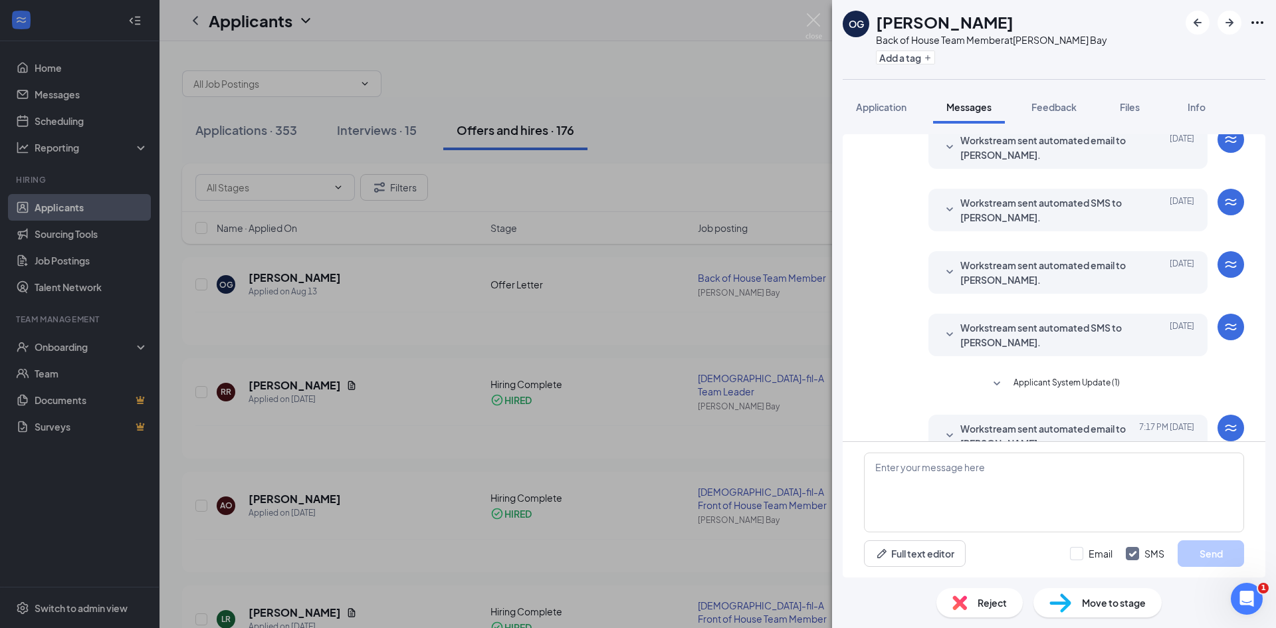
click at [1044, 383] on span "Applicant System Update (1)" at bounding box center [1067, 384] width 106 height 16
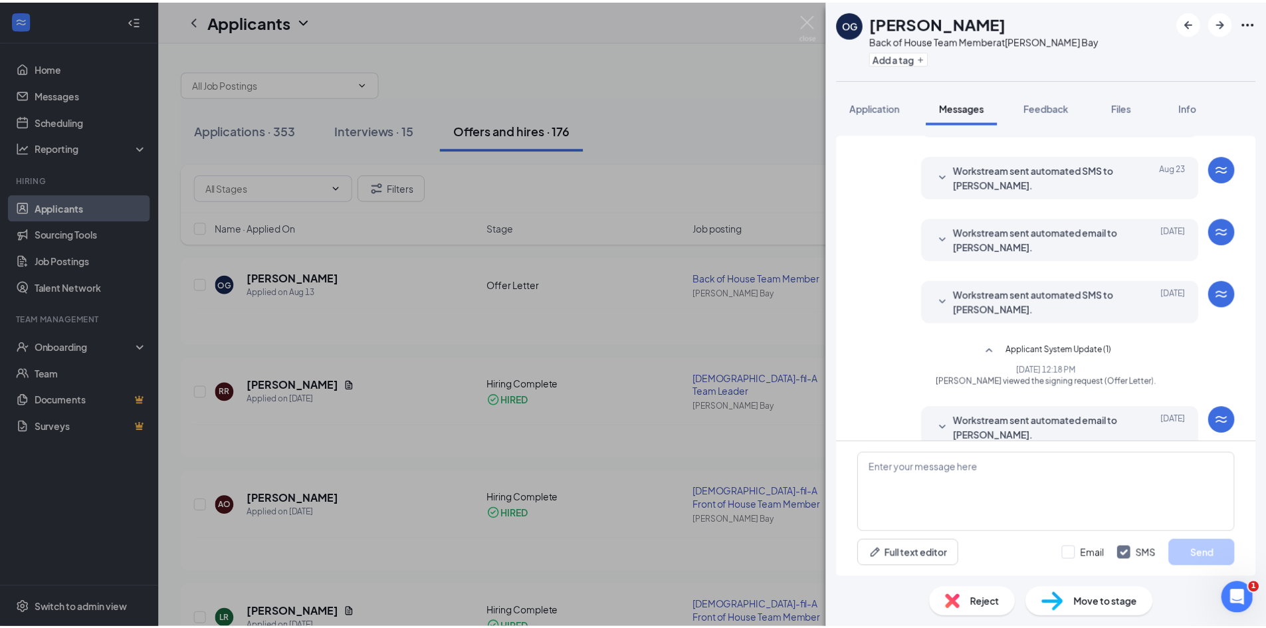
scroll to position [128, 0]
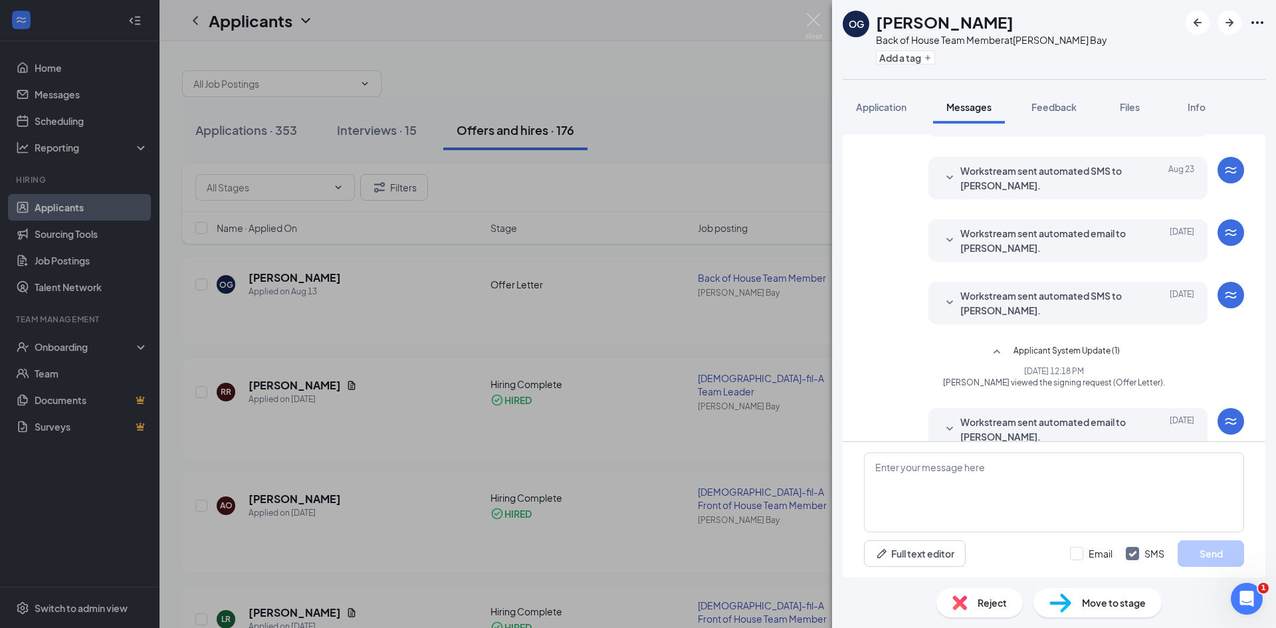
click at [607, 62] on div "OG [PERSON_NAME] Back of House Team Member at [PERSON_NAME][GEOGRAPHIC_DATA] Ad…" at bounding box center [638, 314] width 1276 height 628
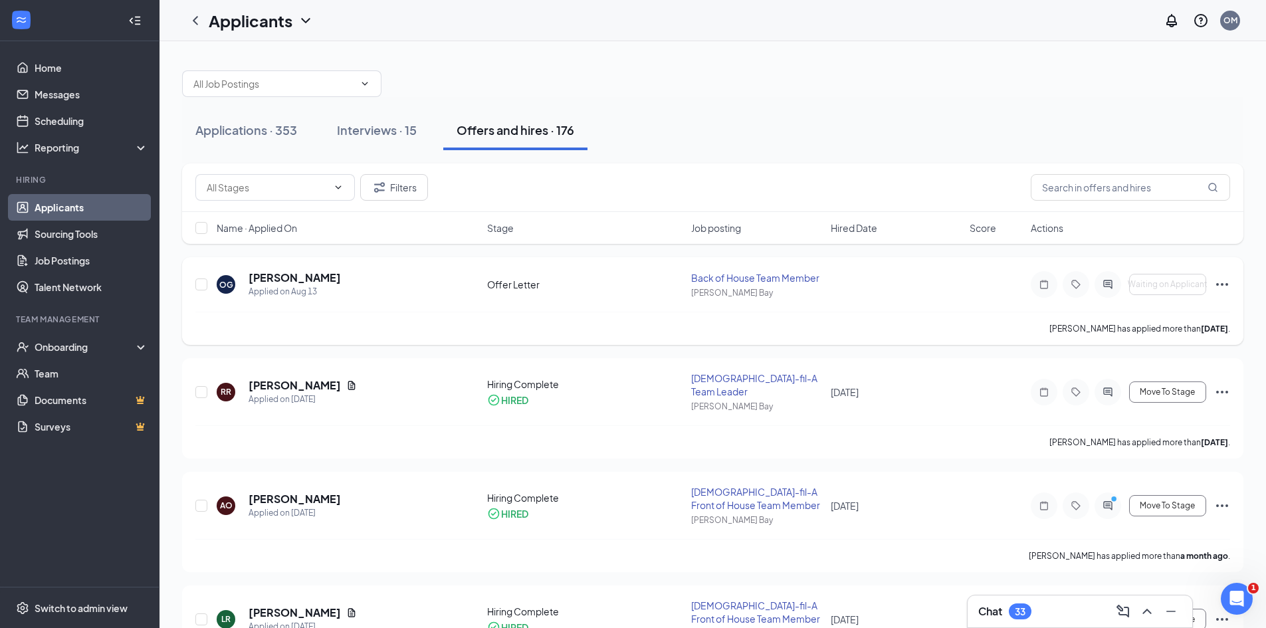
click at [1221, 284] on icon "Ellipses" at bounding box center [1222, 284] width 12 height 3
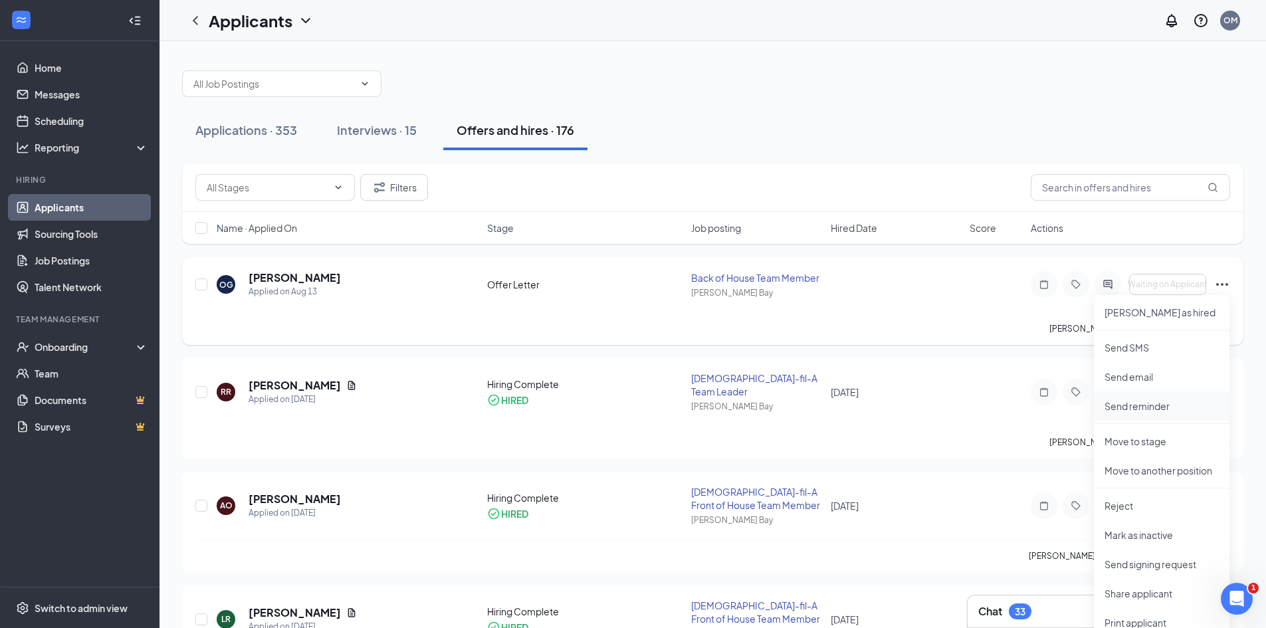
click at [1151, 403] on p "Send reminder" at bounding box center [1162, 405] width 114 height 13
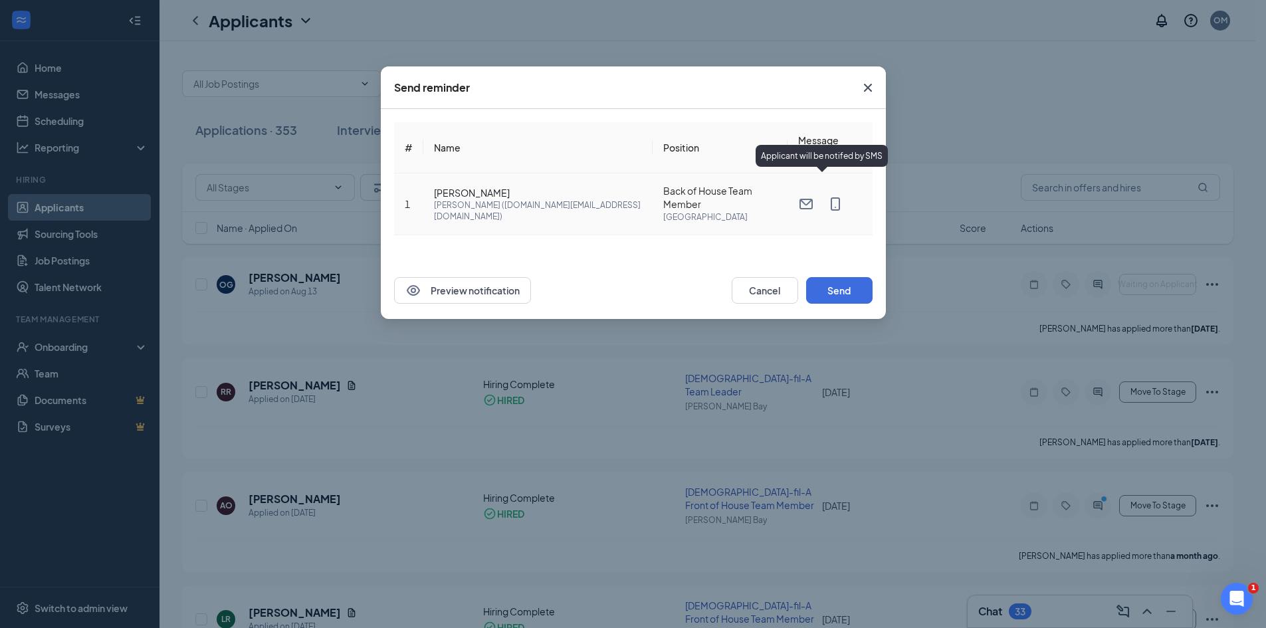
click at [827, 196] on icon "MobileSms" at bounding box center [835, 204] width 16 height 16
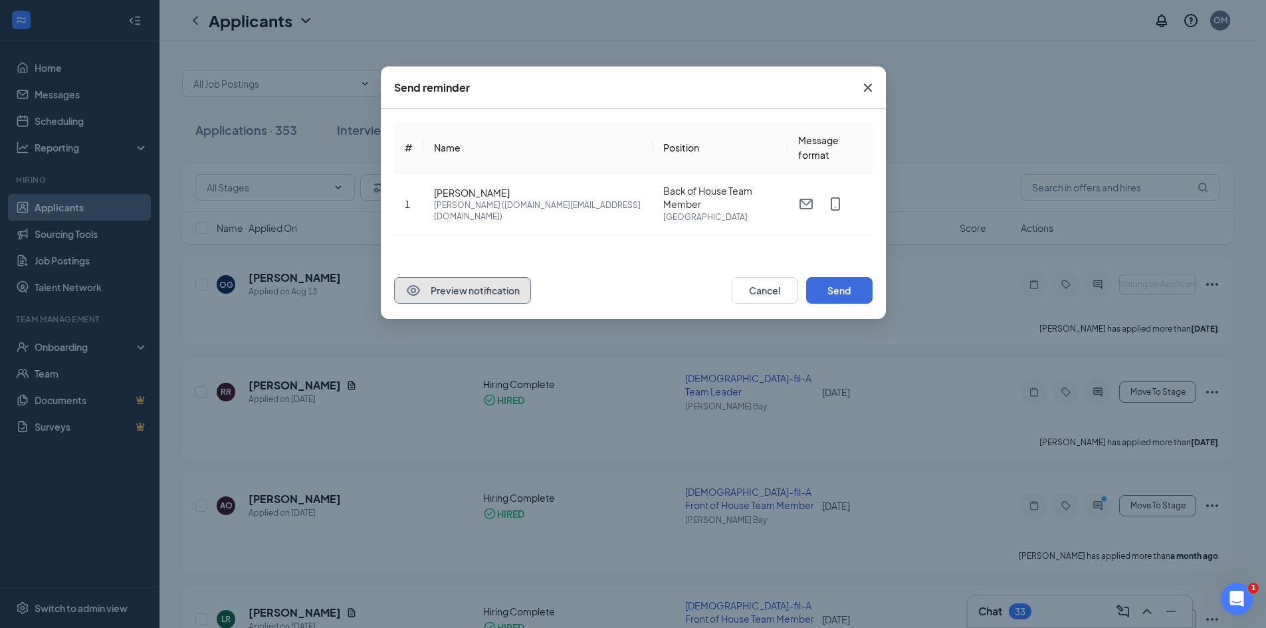
click at [458, 292] on button "Preview notification" at bounding box center [462, 290] width 137 height 27
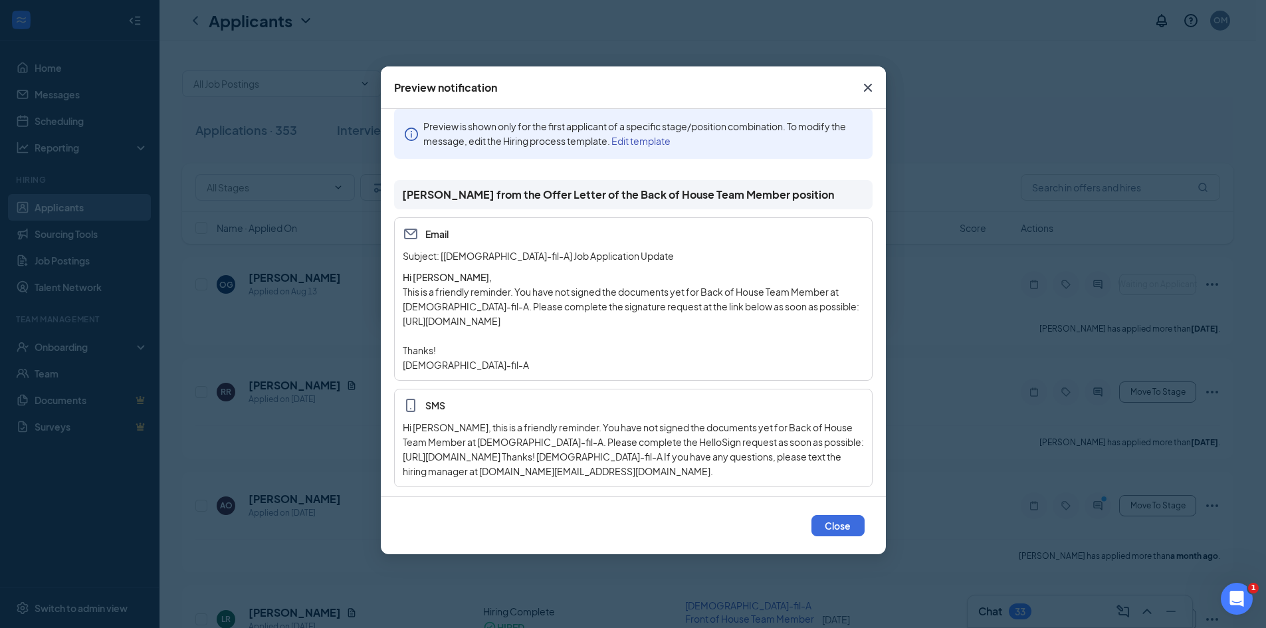
scroll to position [18, 0]
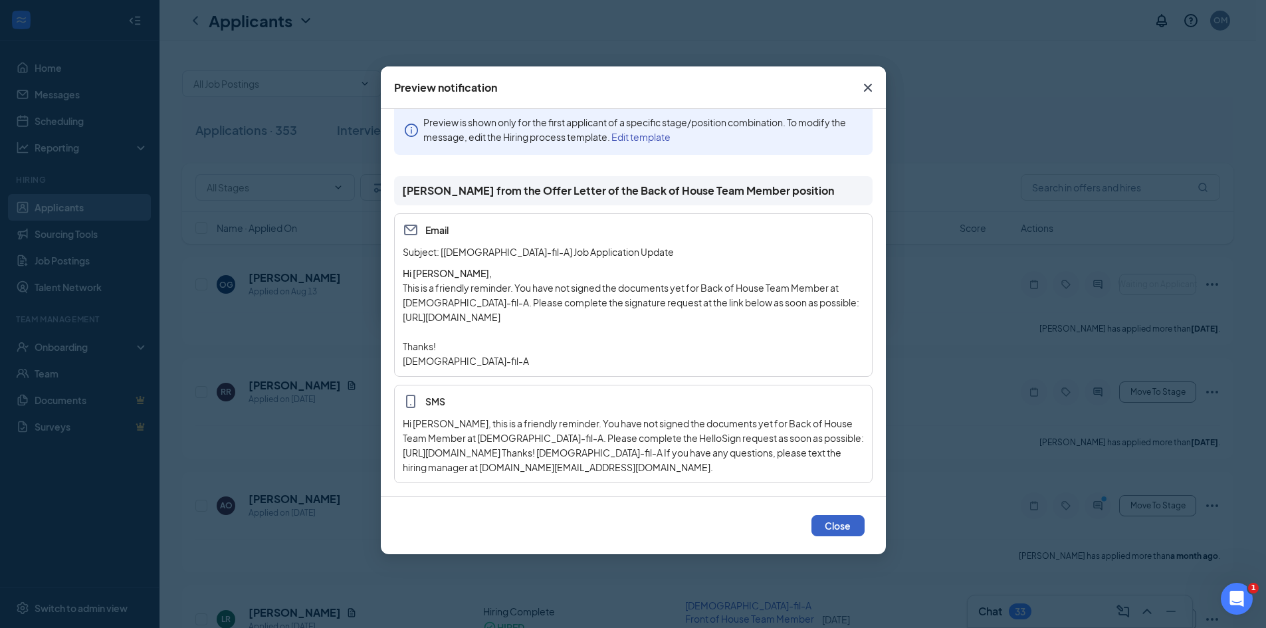
click at [827, 528] on button "Close" at bounding box center [838, 525] width 53 height 21
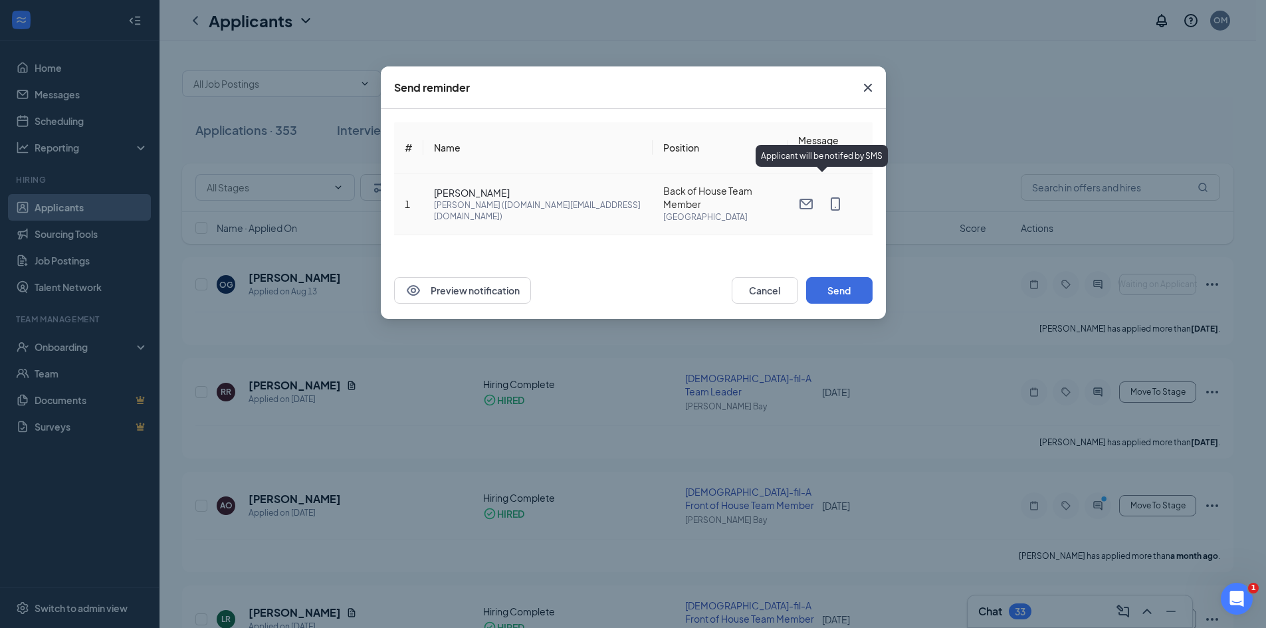
click at [827, 196] on icon "MobileSms" at bounding box center [835, 204] width 16 height 16
click at [841, 295] on button "Send" at bounding box center [839, 290] width 66 height 27
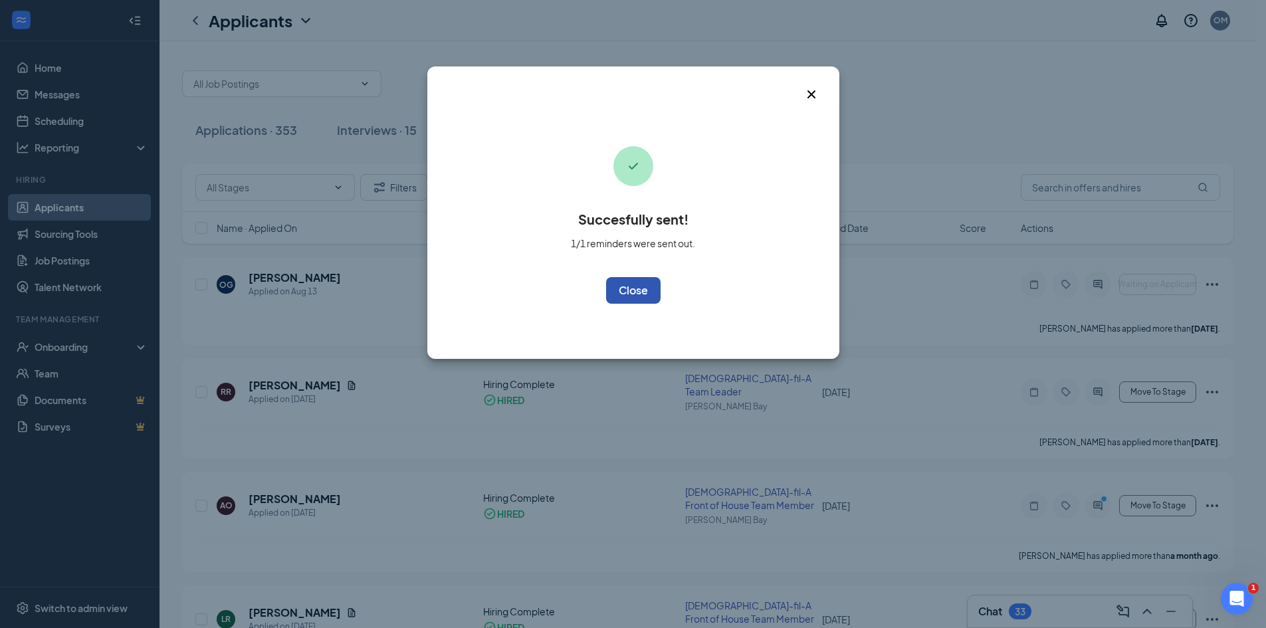
click at [624, 291] on button "OK" at bounding box center [633, 290] width 54 height 27
